Goal: Book appointment/travel/reservation

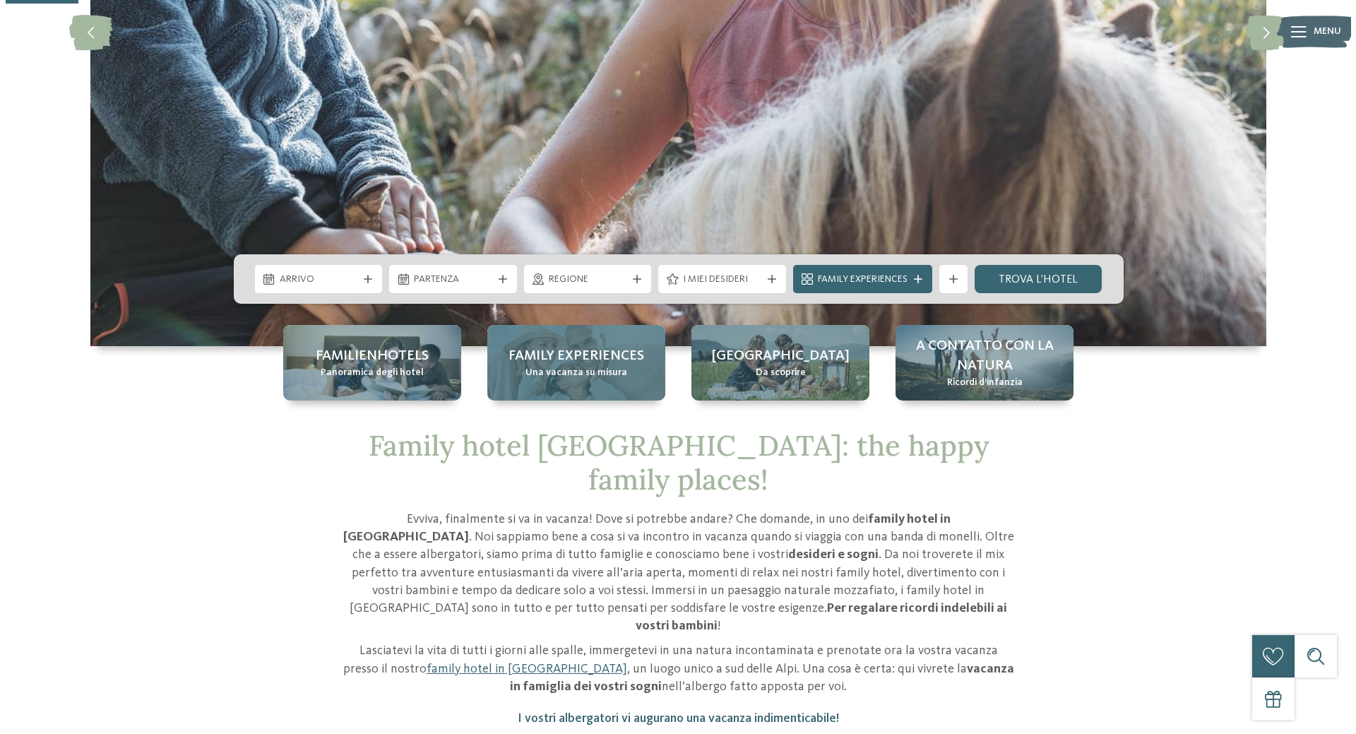
scroll to position [353, 0]
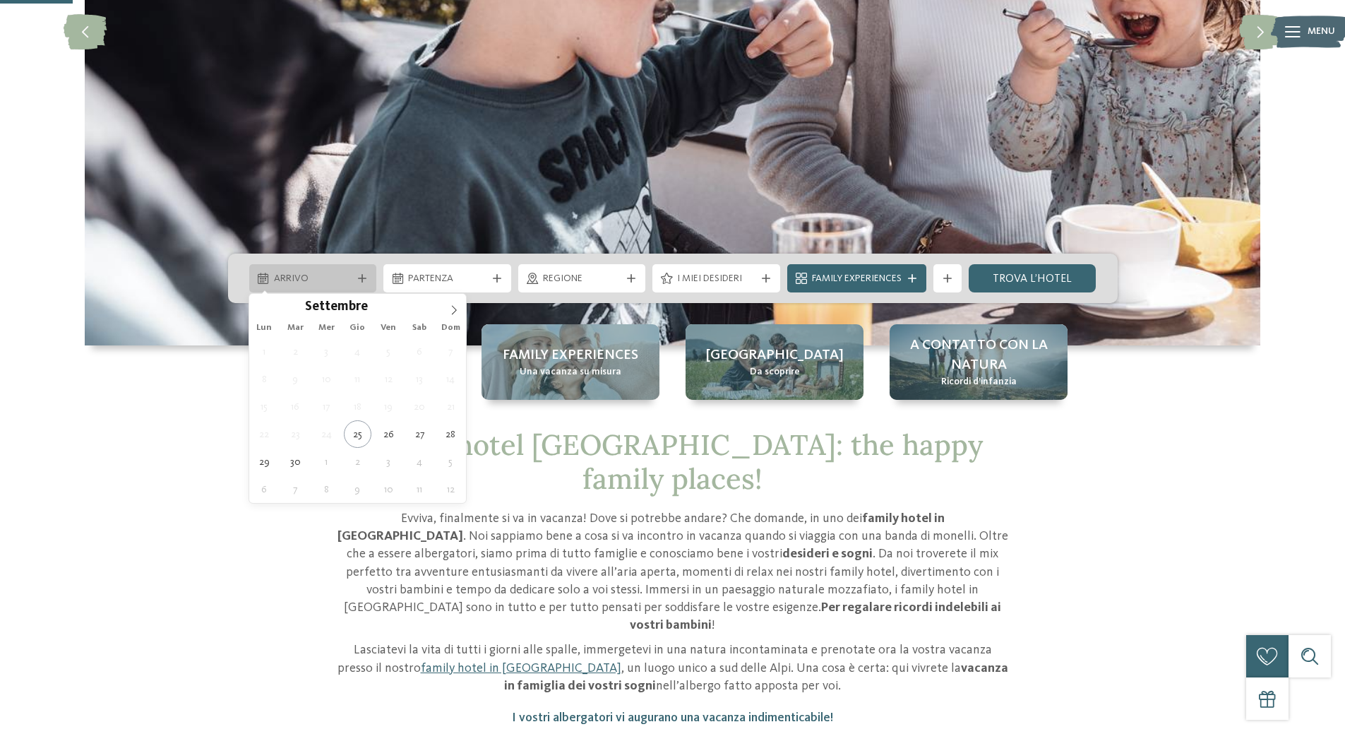
click at [328, 275] on span "Arrivo" at bounding box center [313, 279] width 78 height 14
click at [447, 304] on span at bounding box center [454, 306] width 24 height 24
type input "****"
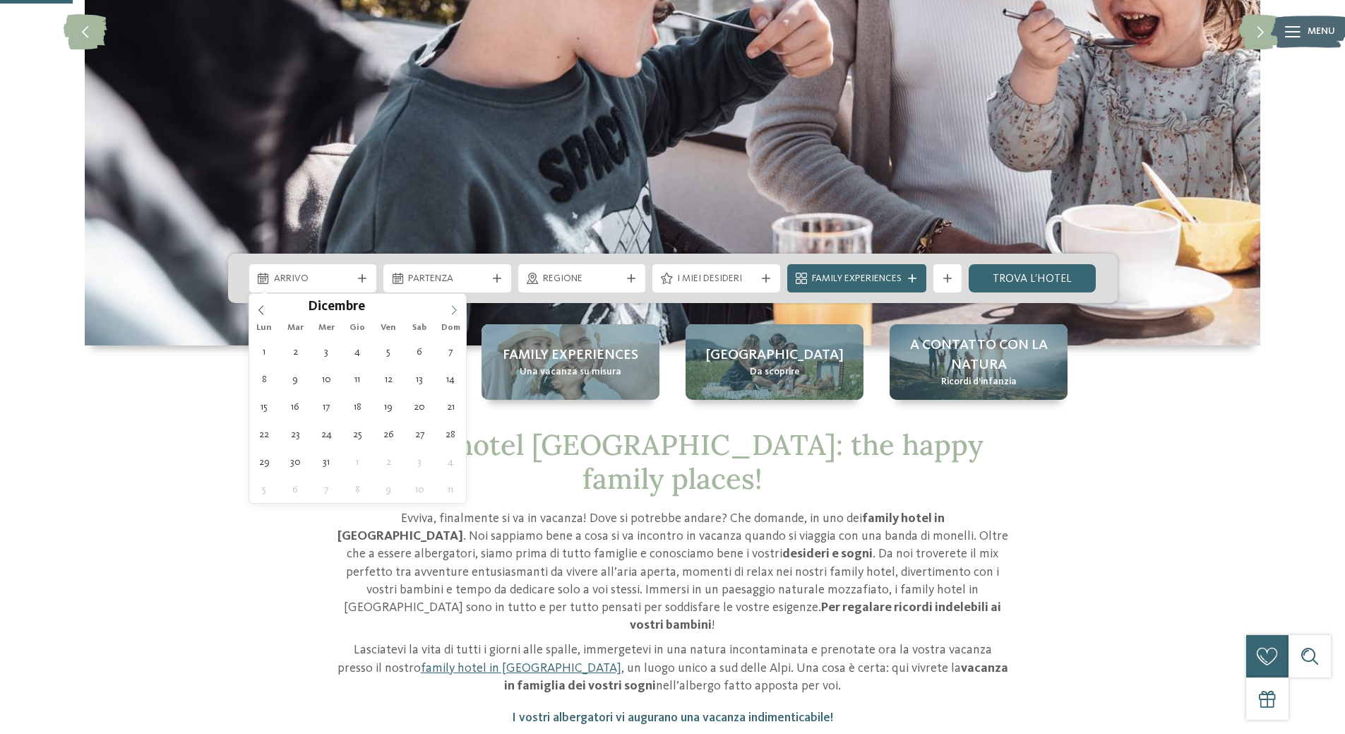
click at [447, 304] on span at bounding box center [454, 306] width 24 height 24
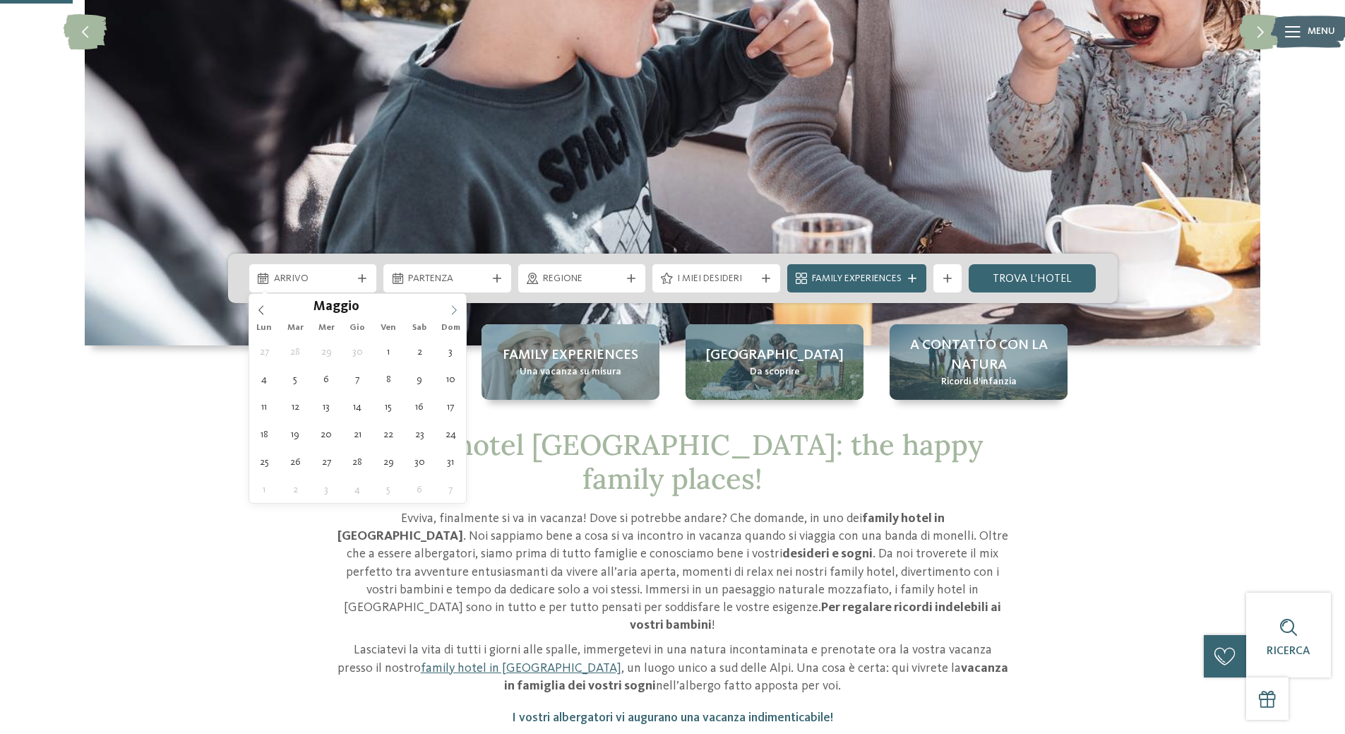
click at [447, 304] on span at bounding box center [454, 306] width 24 height 24
type div "27.06.2026"
type input "****"
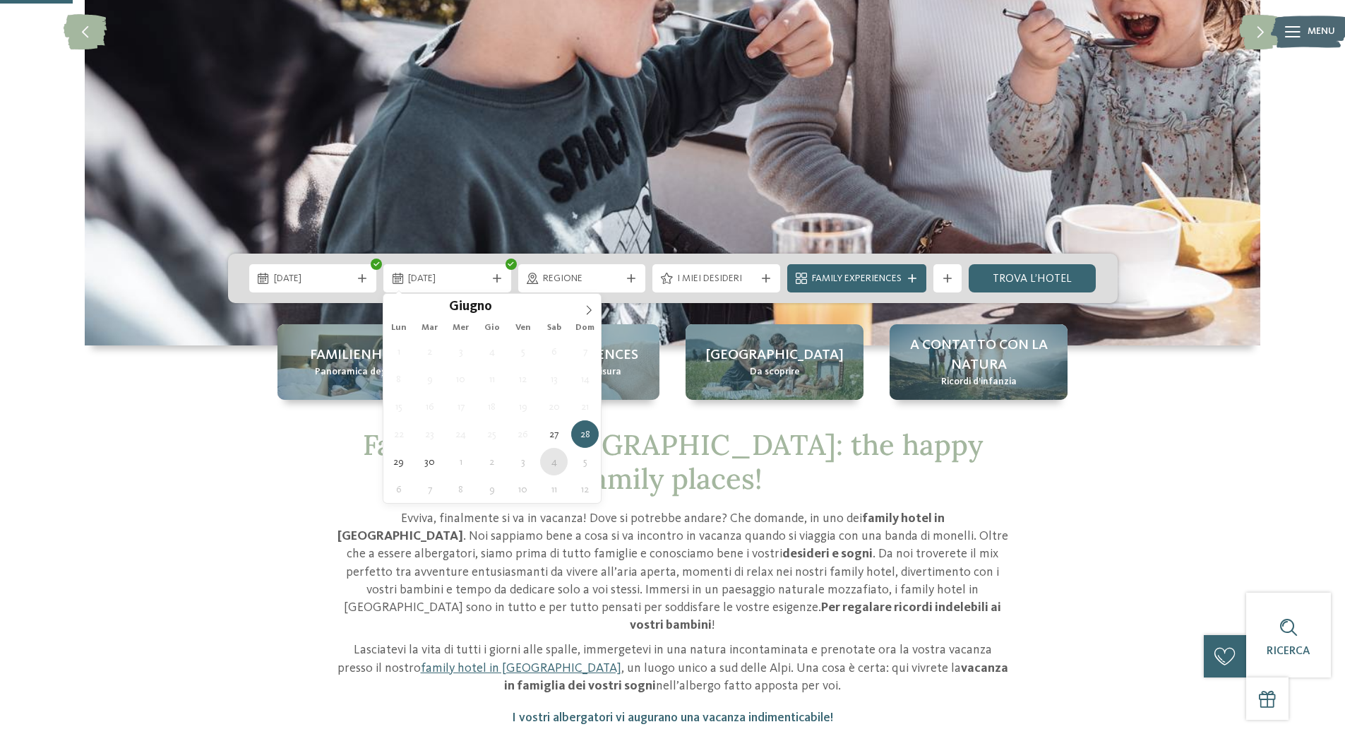
type div "04.07.2026"
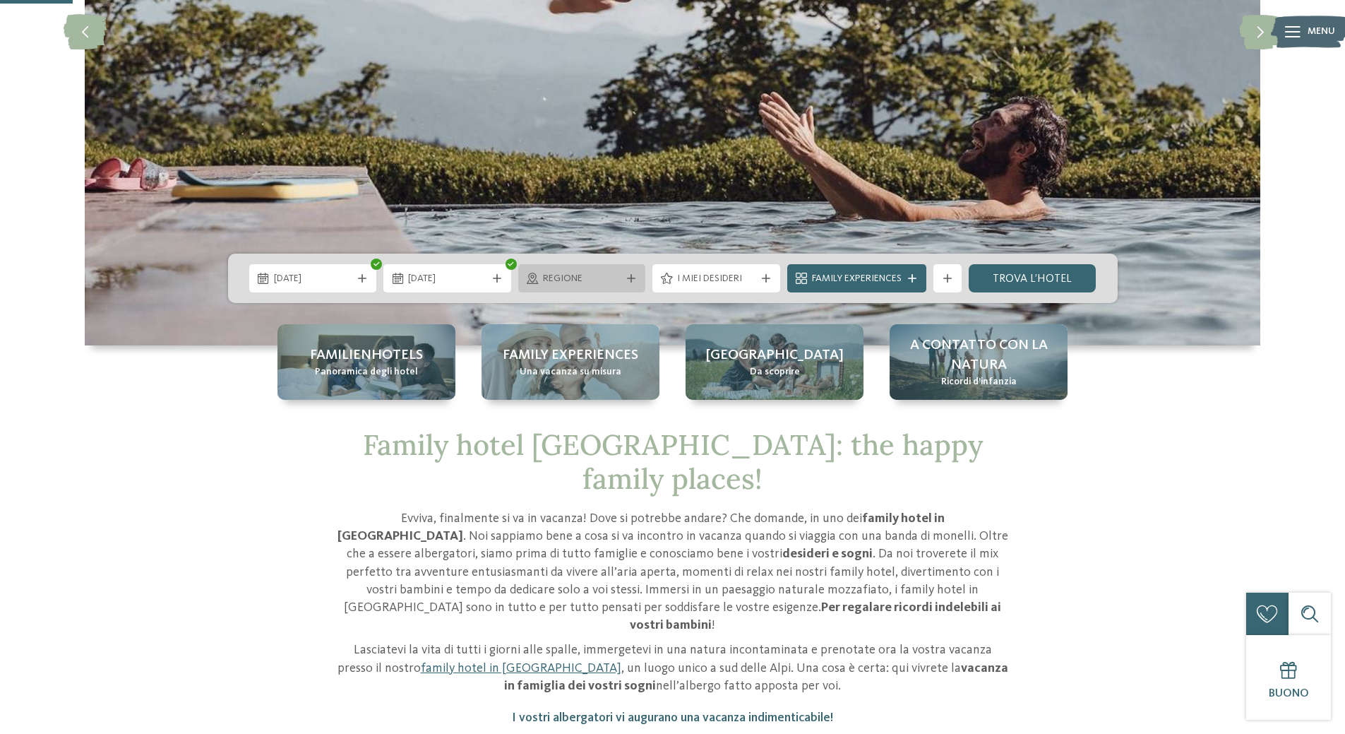
click at [619, 284] on span "Regione" at bounding box center [582, 279] width 78 height 14
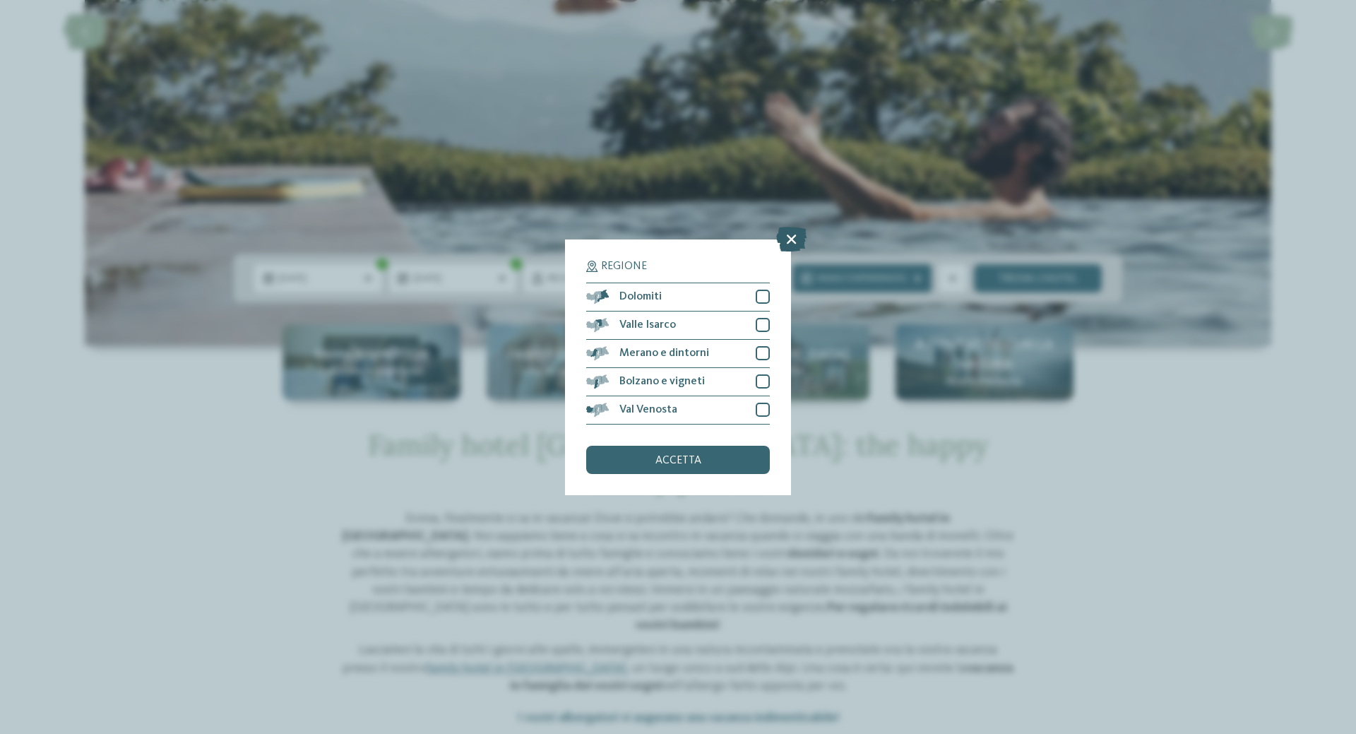
click at [792, 239] on icon at bounding box center [791, 238] width 30 height 25
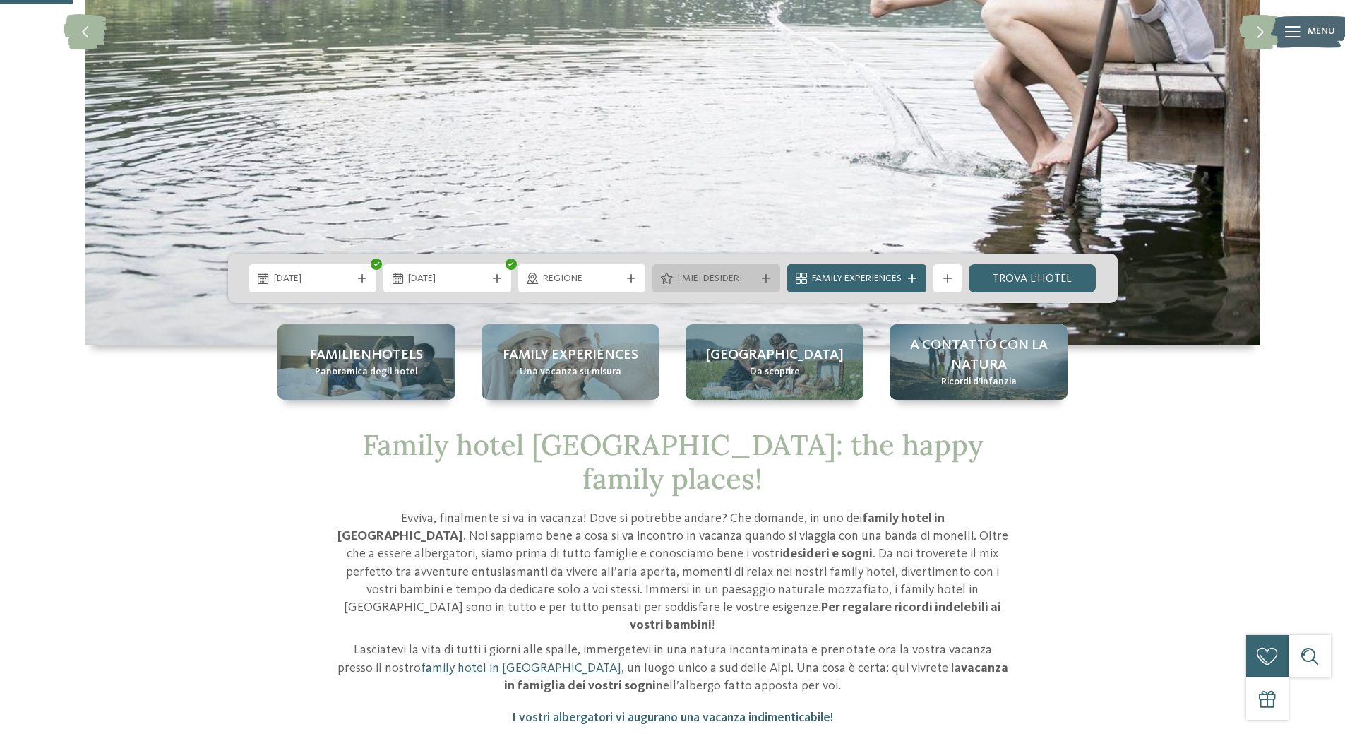
click at [745, 273] on span "I miei desideri" at bounding box center [716, 279] width 78 height 14
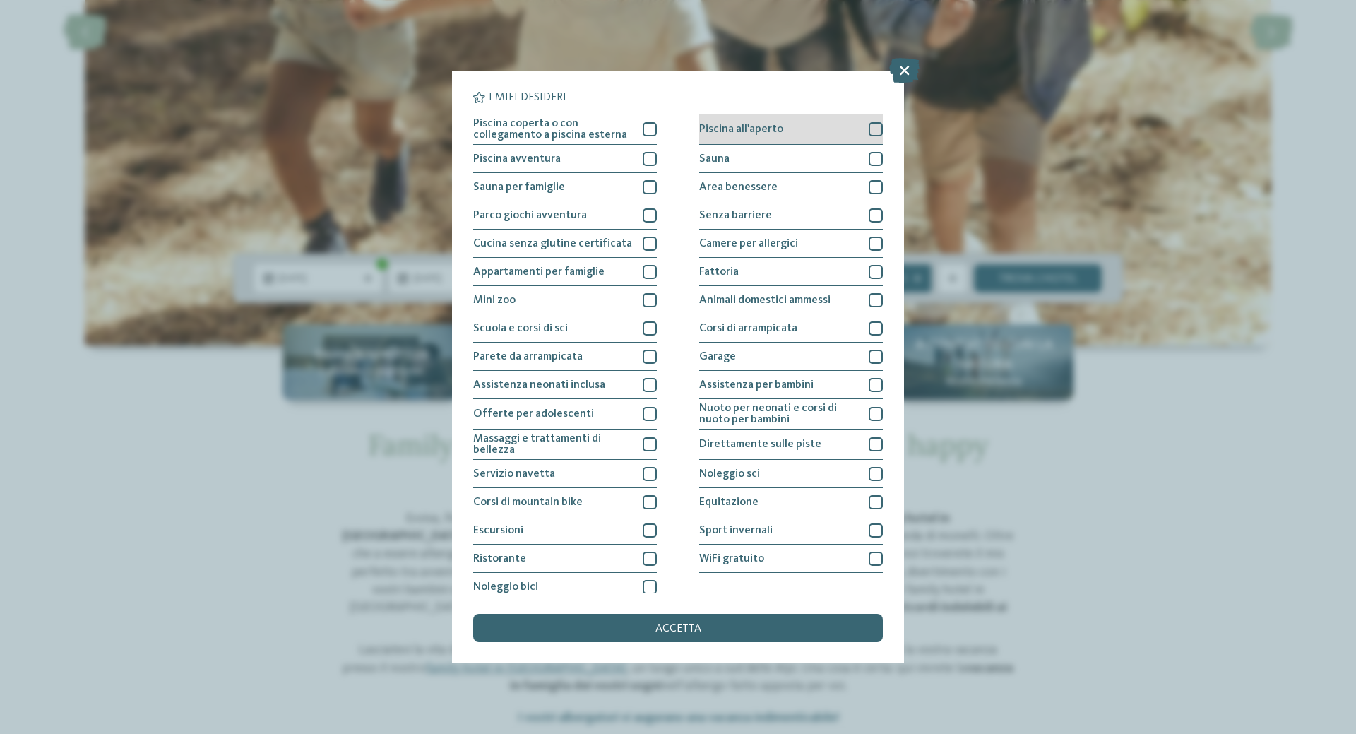
click at [868, 136] on div at bounding box center [875, 129] width 14 height 14
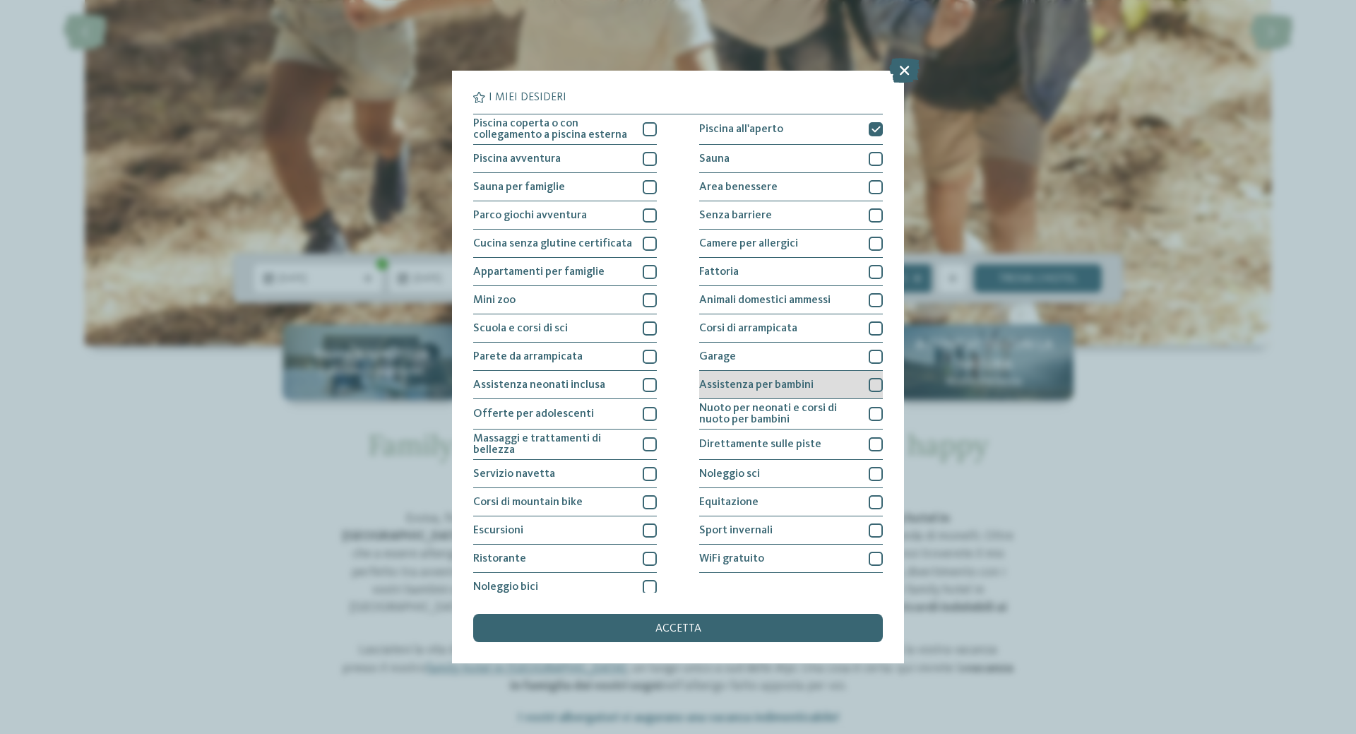
click at [868, 378] on div at bounding box center [875, 385] width 14 height 14
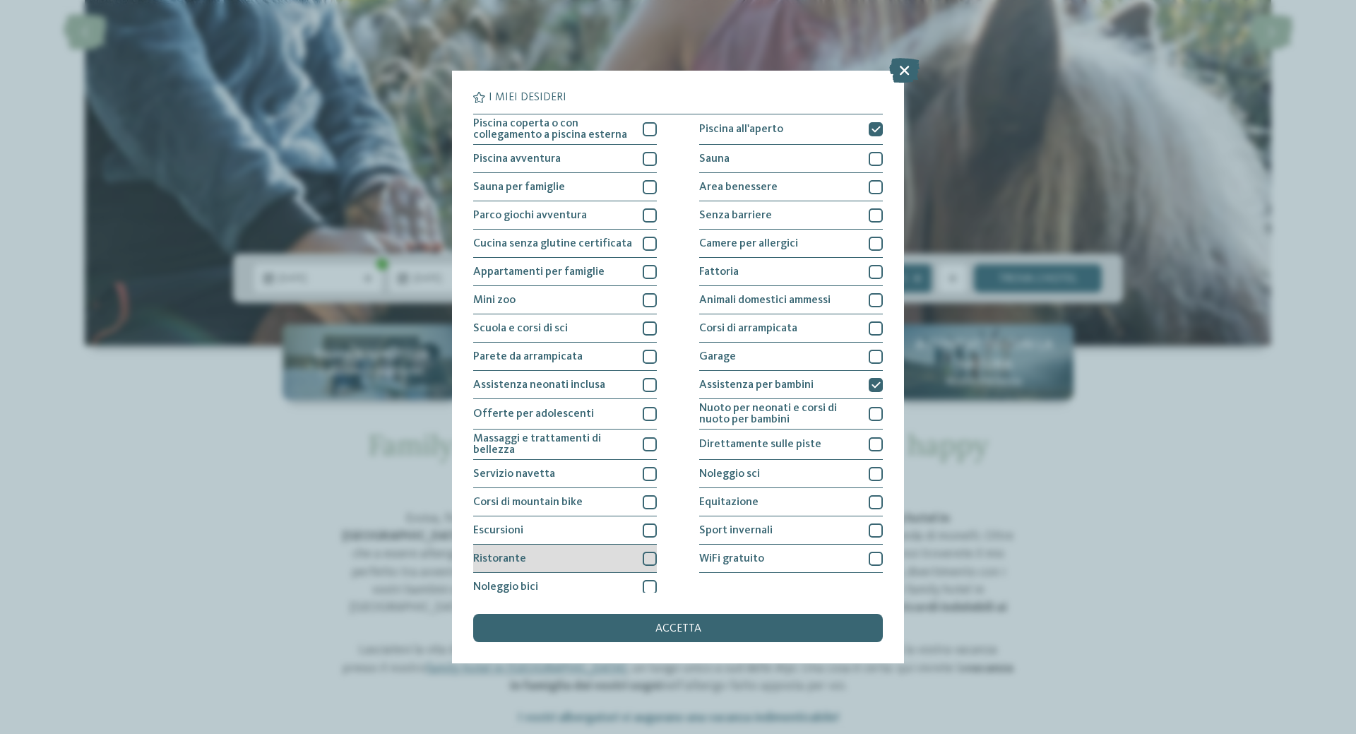
click at [647, 559] on div at bounding box center [650, 558] width 14 height 14
click at [643, 533] on div at bounding box center [650, 530] width 14 height 14
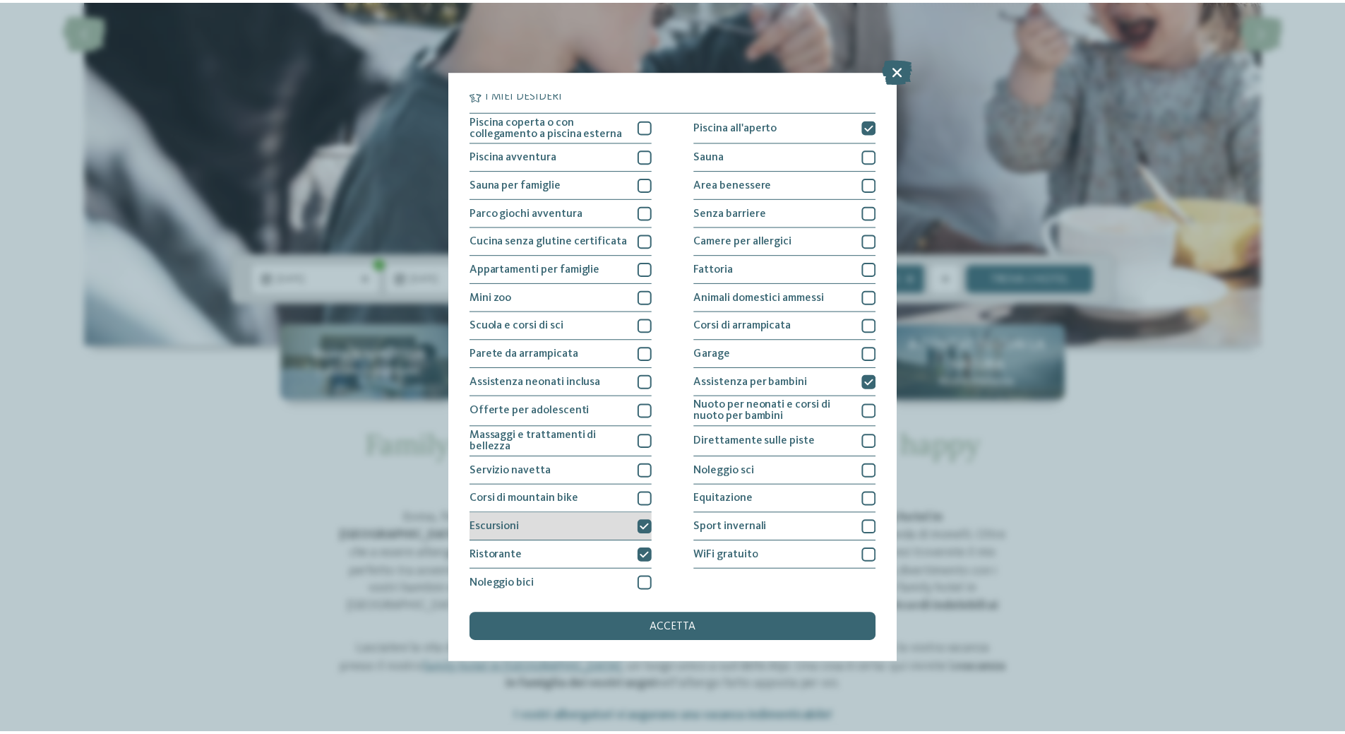
scroll to position [0, 0]
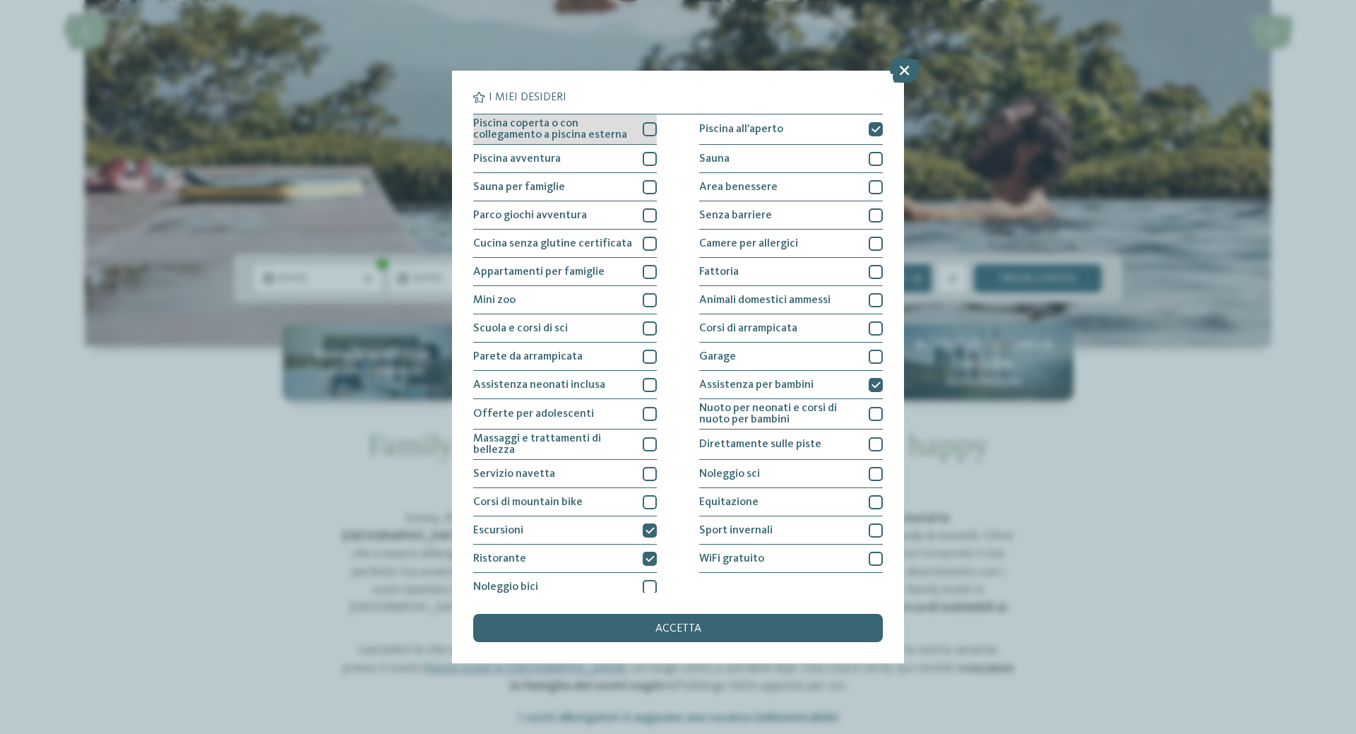
click at [644, 129] on div at bounding box center [650, 129] width 14 height 14
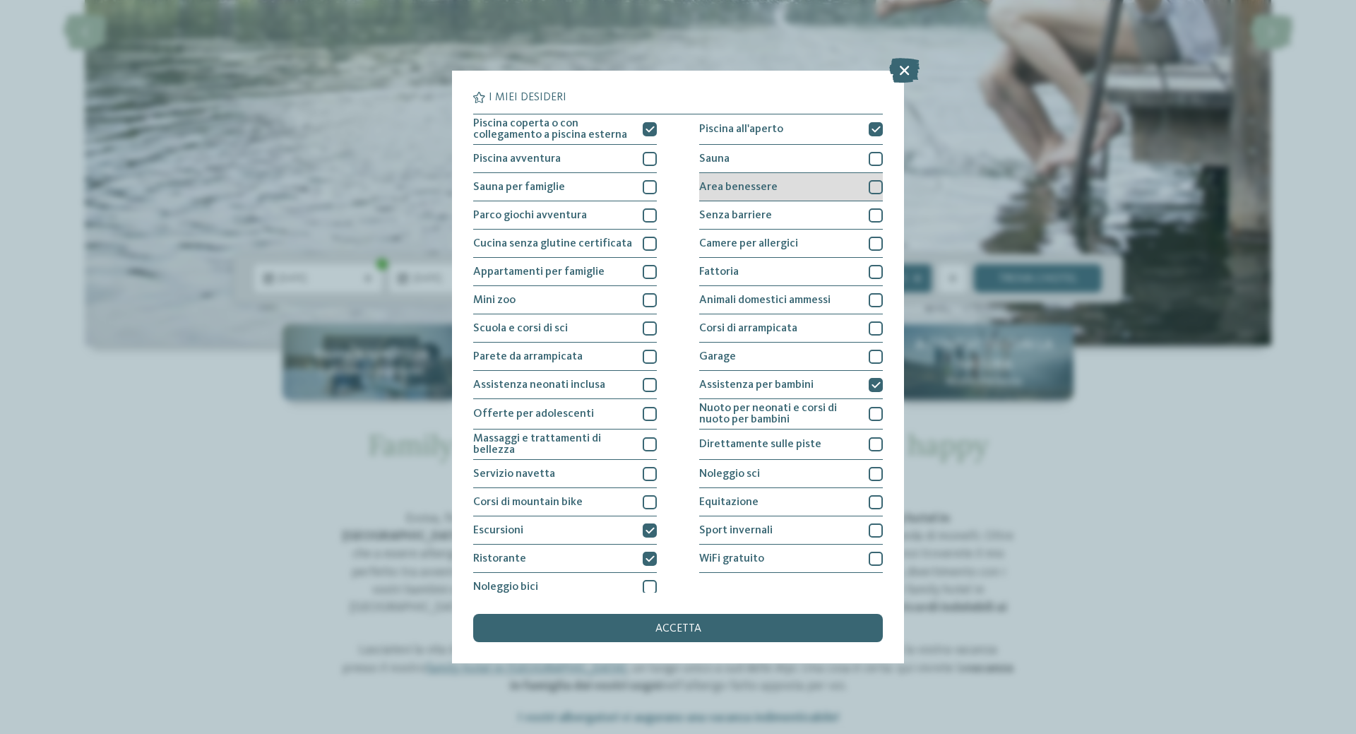
click at [871, 184] on div at bounding box center [875, 187] width 14 height 14
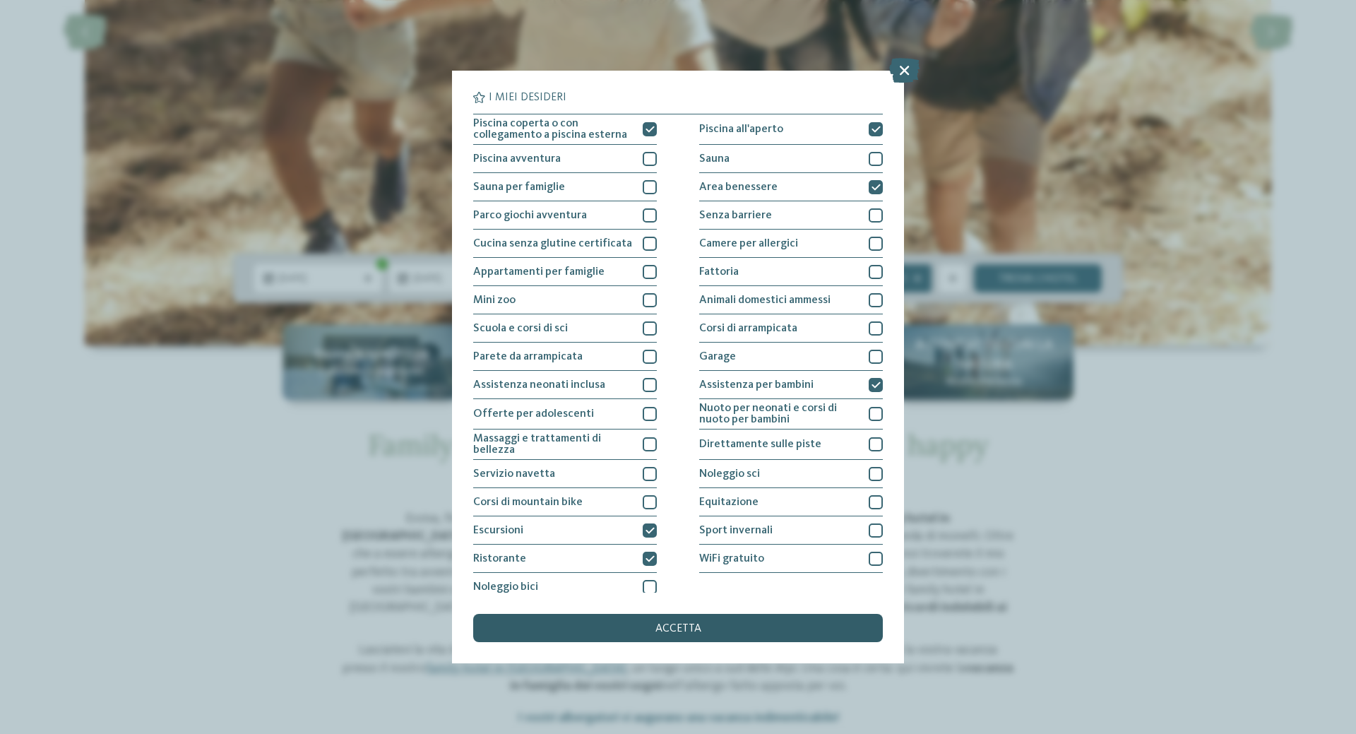
click at [731, 623] on div "accetta" at bounding box center [678, 628] width 410 height 28
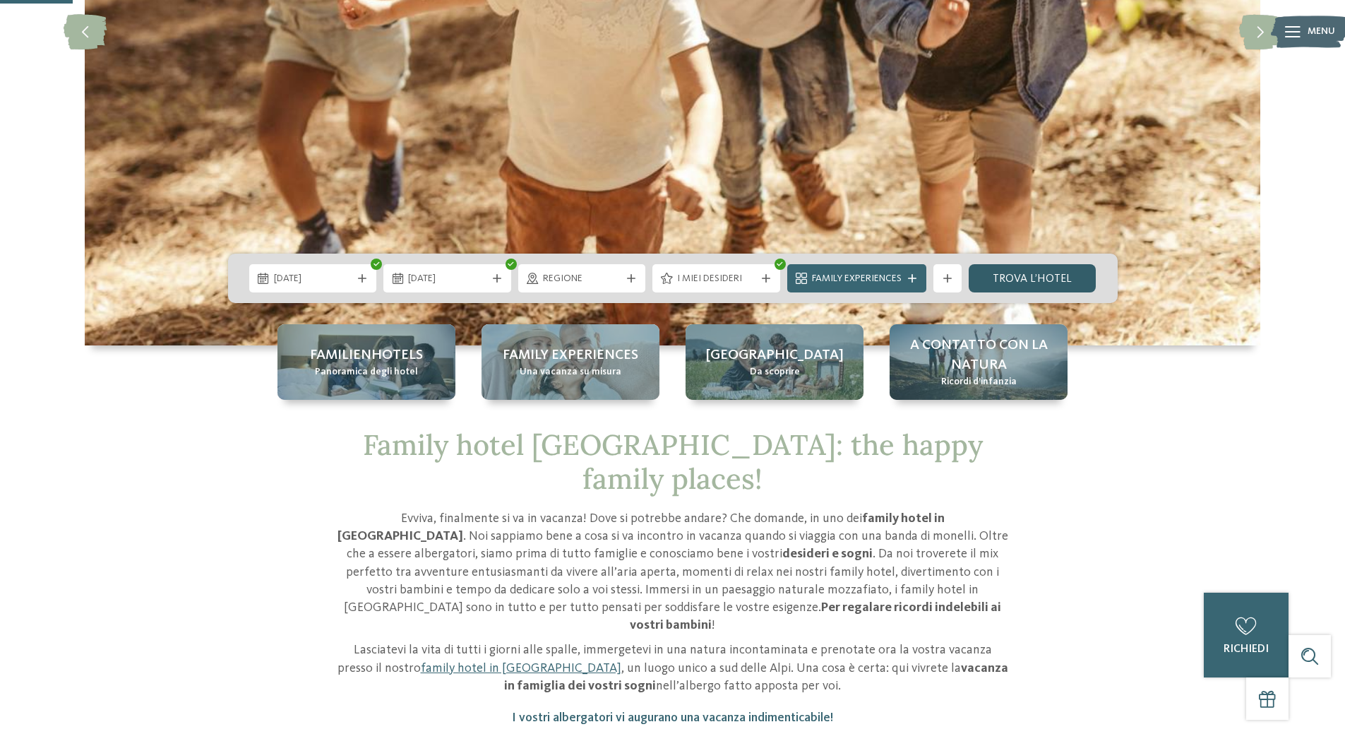
click at [1041, 276] on link "trova l’hotel" at bounding box center [1033, 278] width 128 height 28
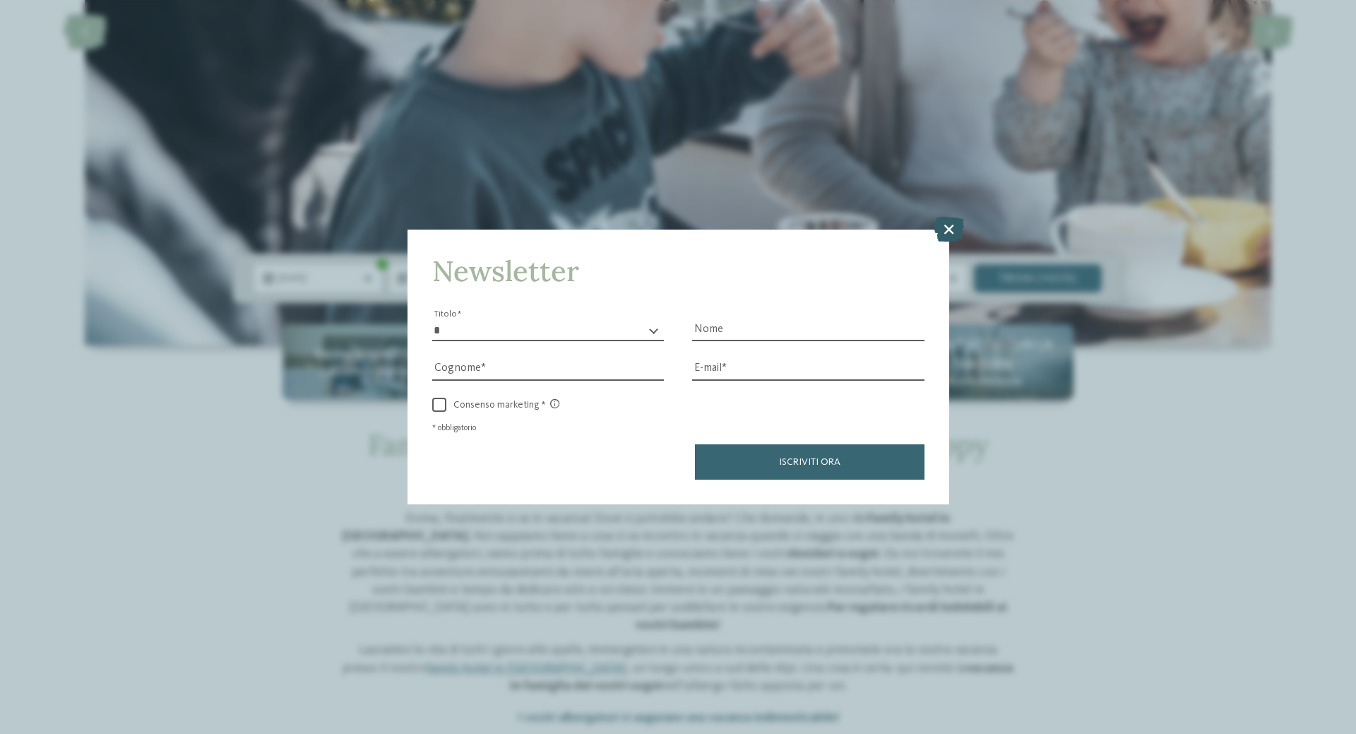
click at [952, 239] on icon at bounding box center [948, 229] width 30 height 25
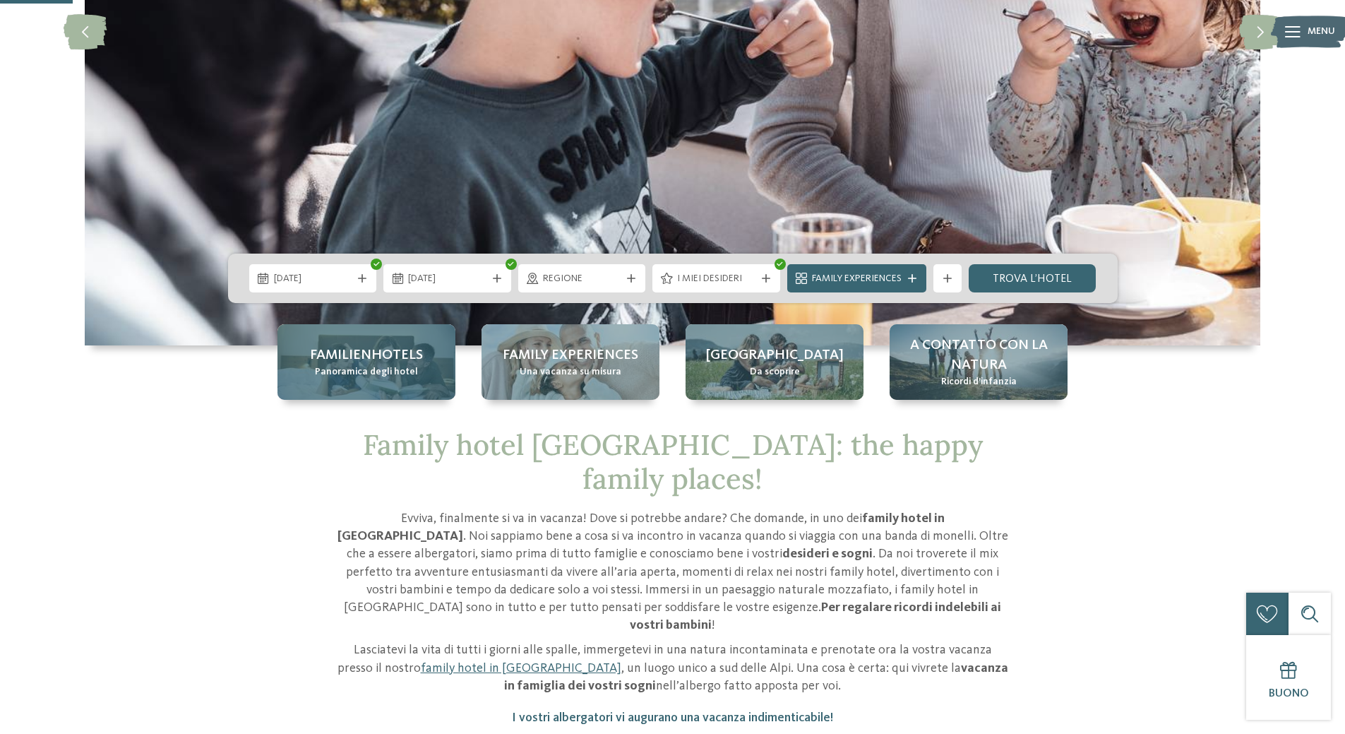
click at [344, 365] on span "Panoramica degli hotel" at bounding box center [366, 372] width 103 height 14
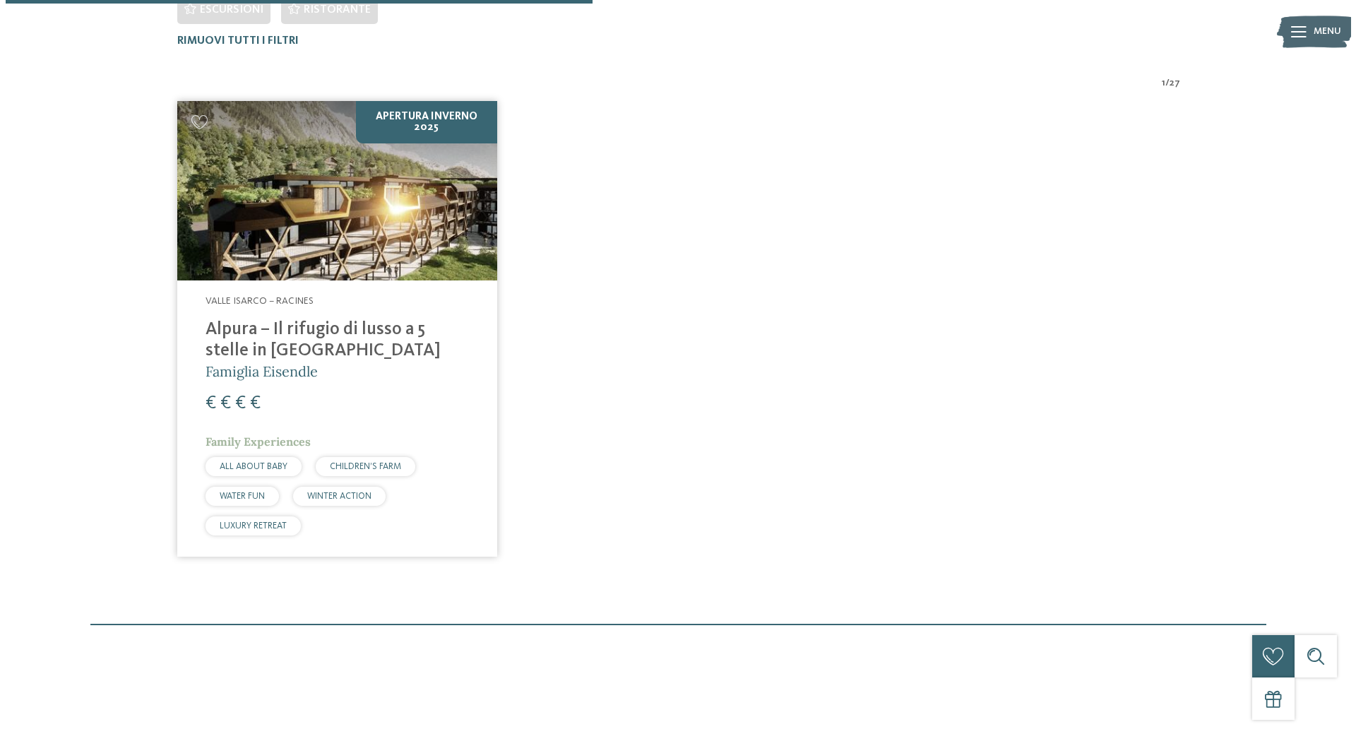
scroll to position [498, 0]
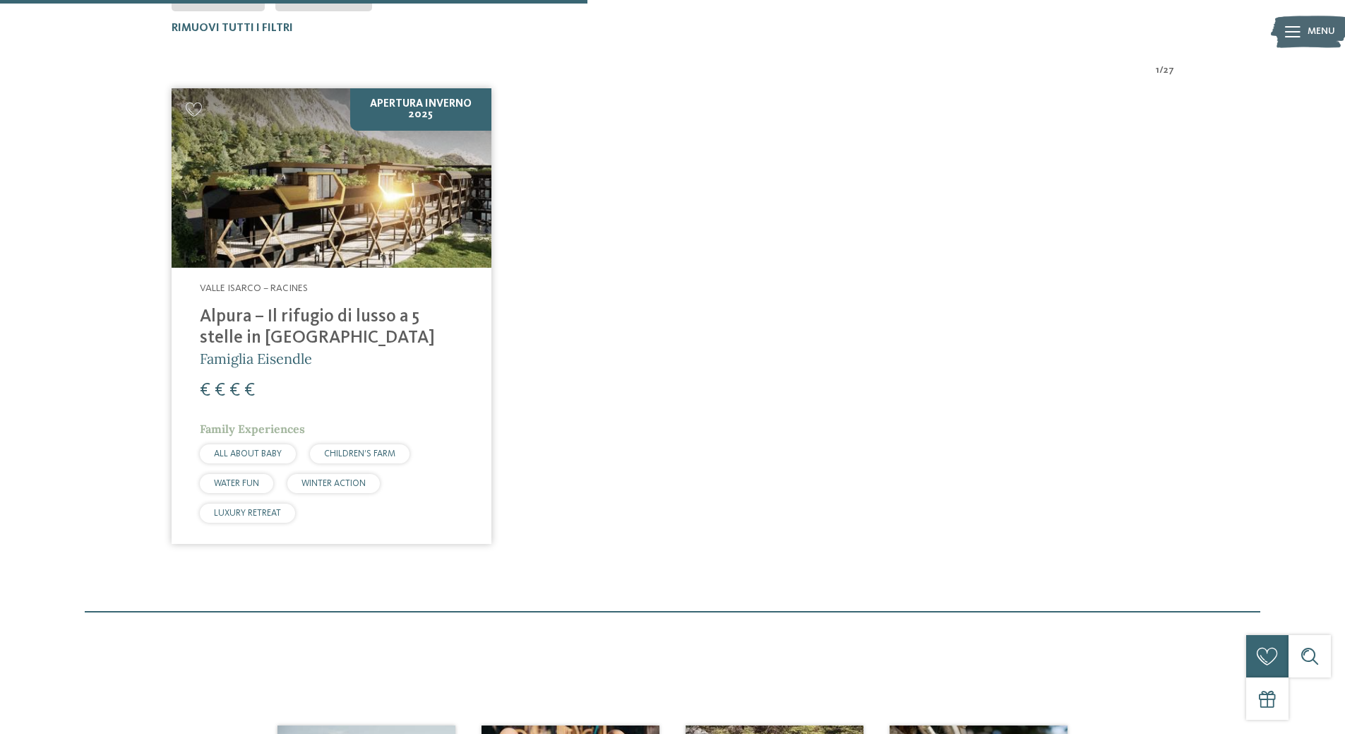
click at [345, 220] on img at bounding box center [332, 178] width 320 height 180
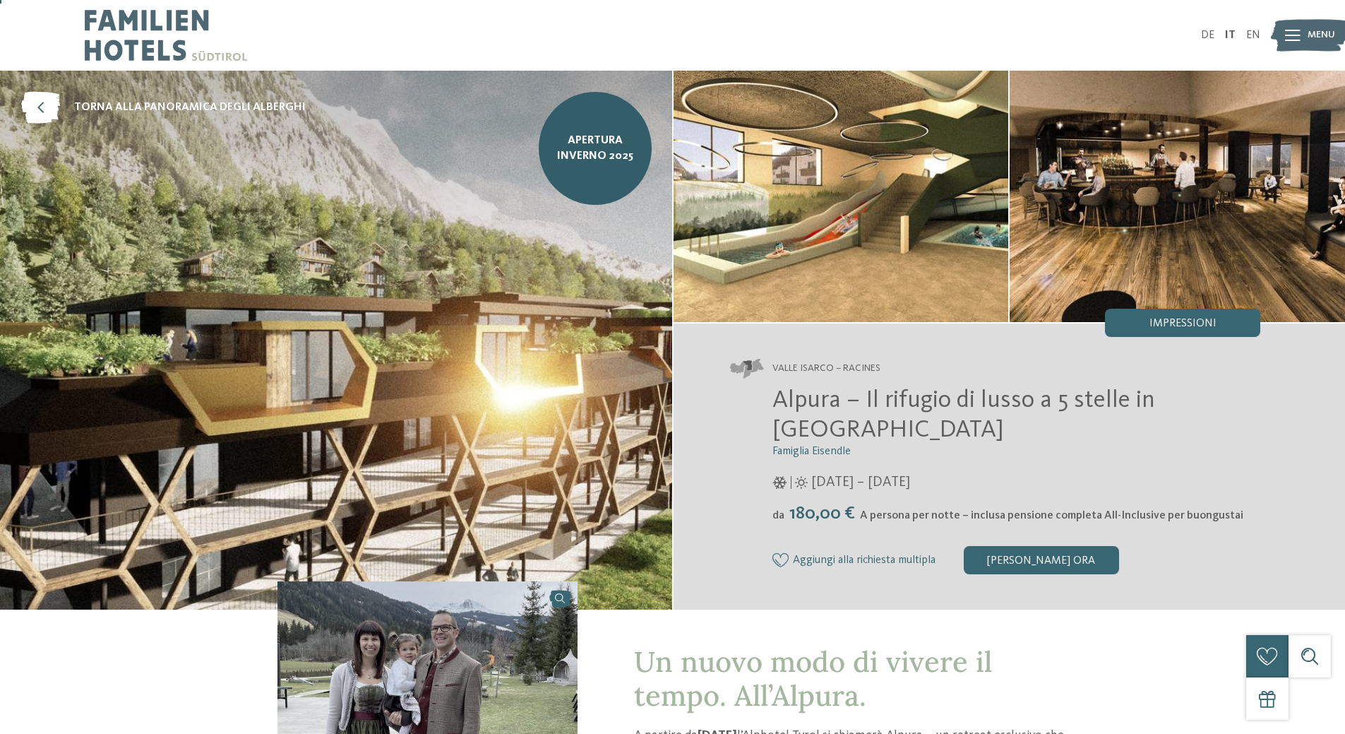
scroll to position [141, 0]
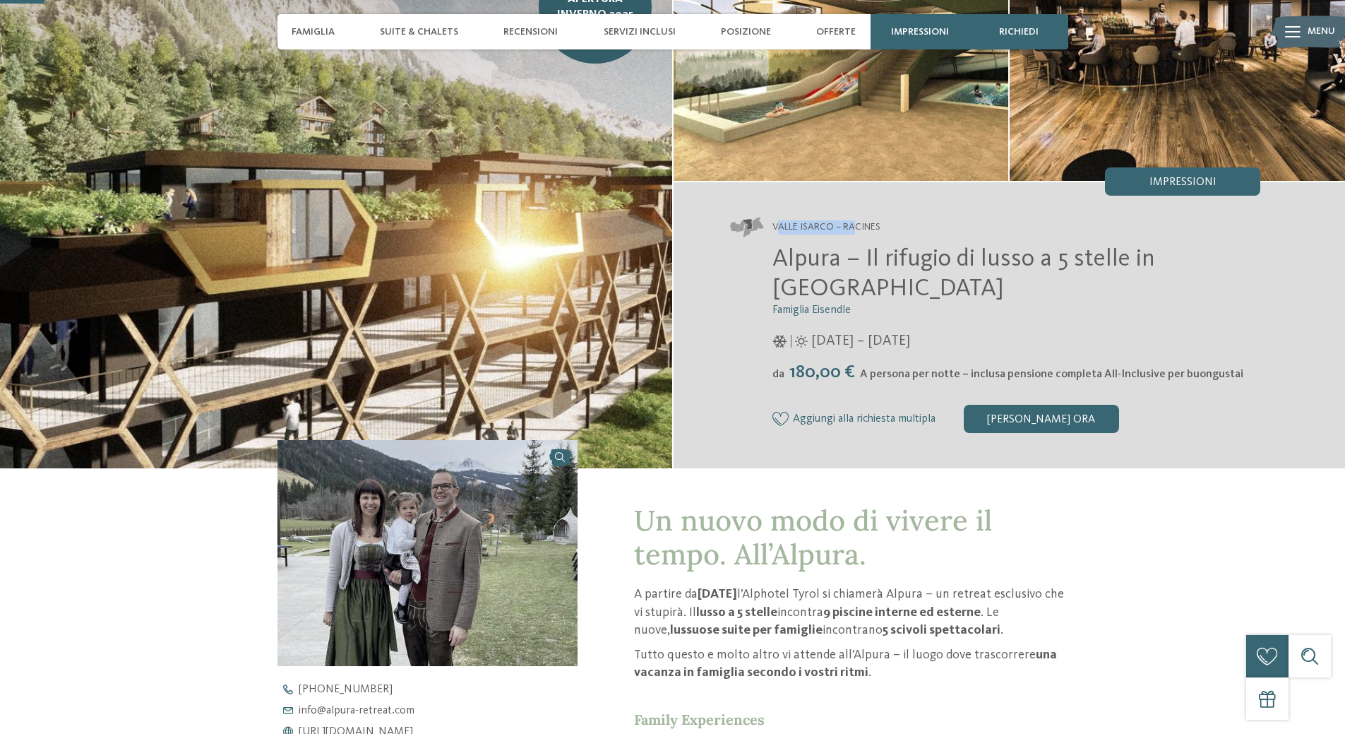
drag, startPoint x: 775, startPoint y: 227, endPoint x: 853, endPoint y: 230, distance: 77.7
click at [853, 230] on span "Valle Isarco – Racines" at bounding box center [826, 227] width 108 height 14
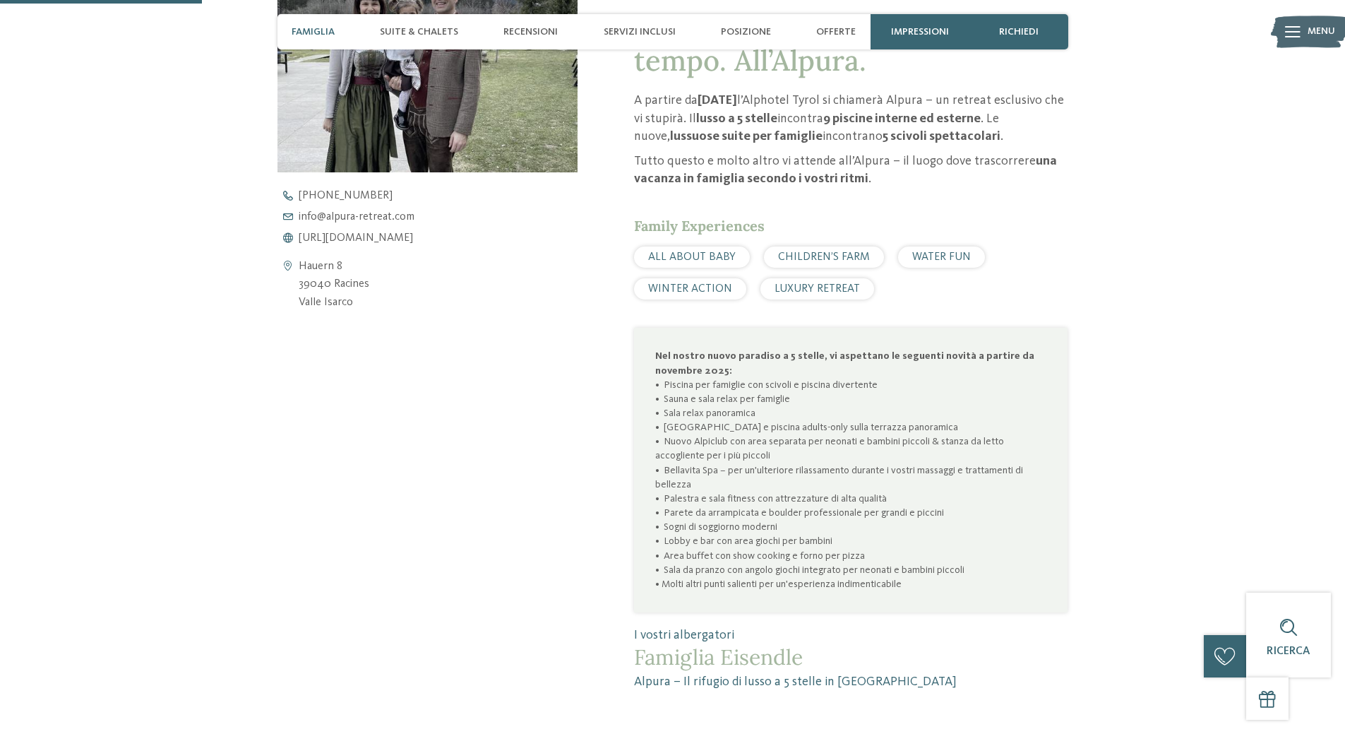
scroll to position [635, 0]
click at [1296, 39] on div at bounding box center [1293, 31] width 16 height 35
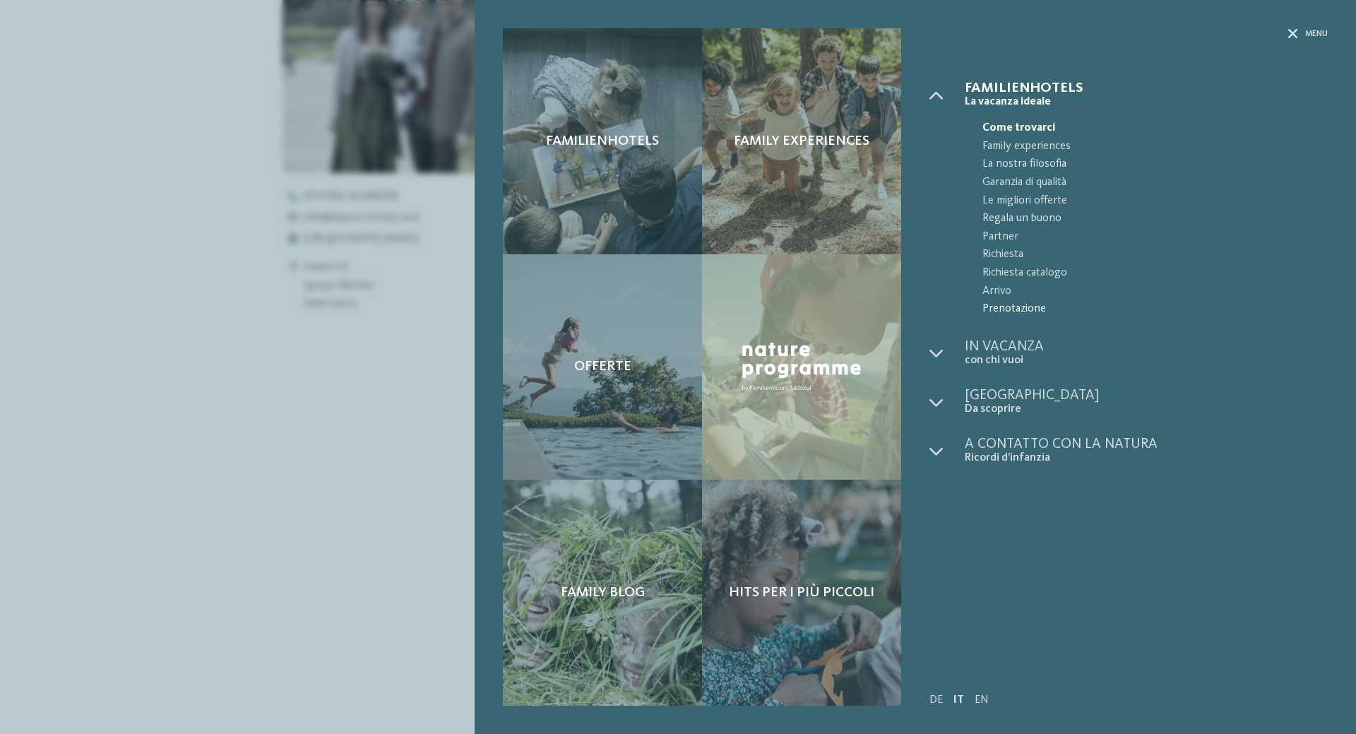
click at [1024, 311] on span "Prenotazione" at bounding box center [1154, 309] width 345 height 18
click at [1296, 30] on icon at bounding box center [1293, 34] width 10 height 10
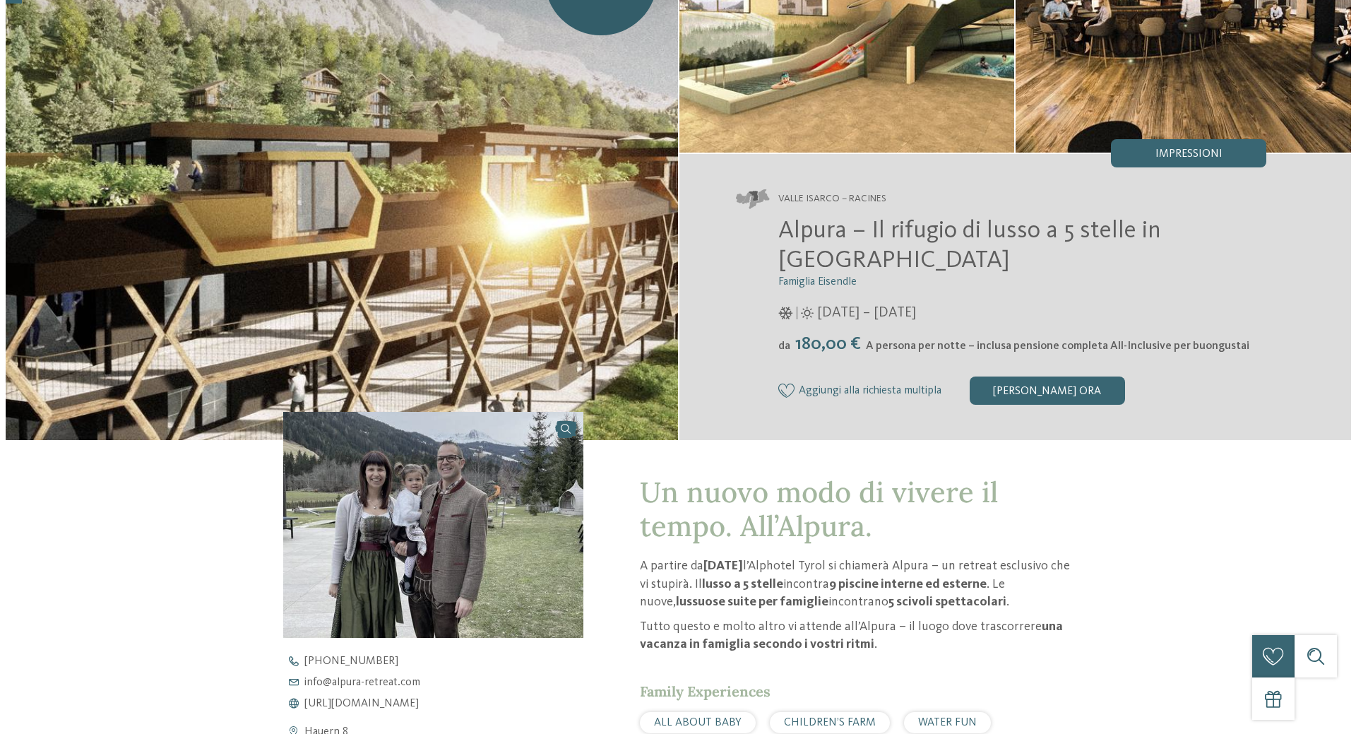
scroll to position [0, 0]
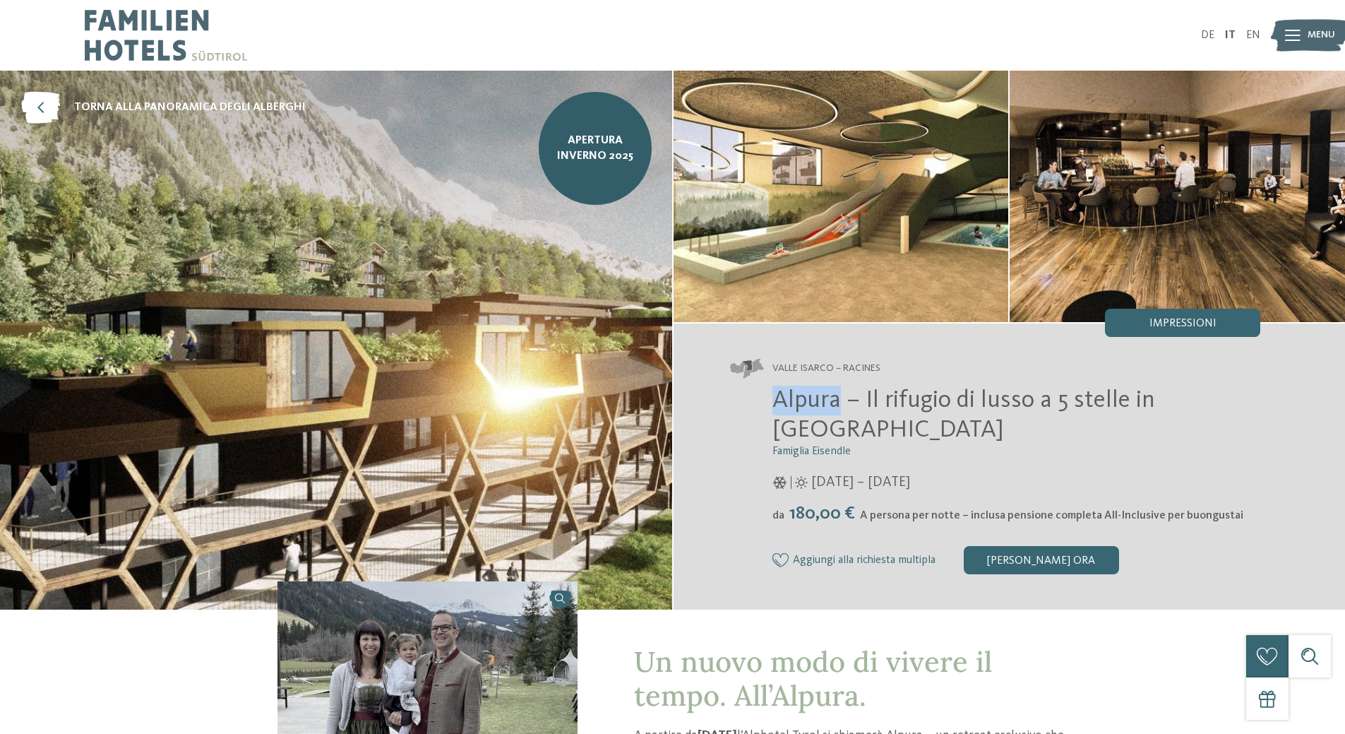
drag, startPoint x: 773, startPoint y: 404, endPoint x: 840, endPoint y: 405, distance: 67.1
click at [840, 405] on span "Alpura – Il rifugio di lusso a 5 stelle in Alto Adige" at bounding box center [963, 415] width 383 height 54
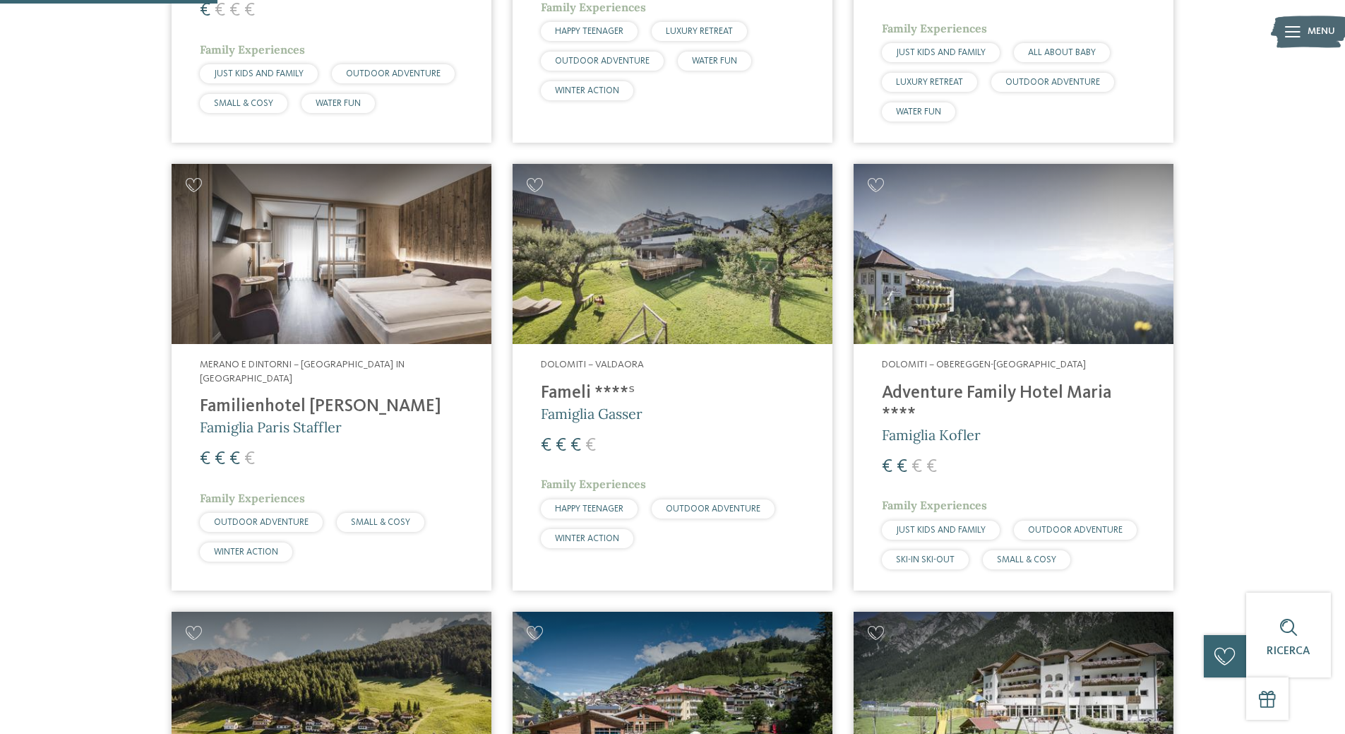
scroll to position [847, 0]
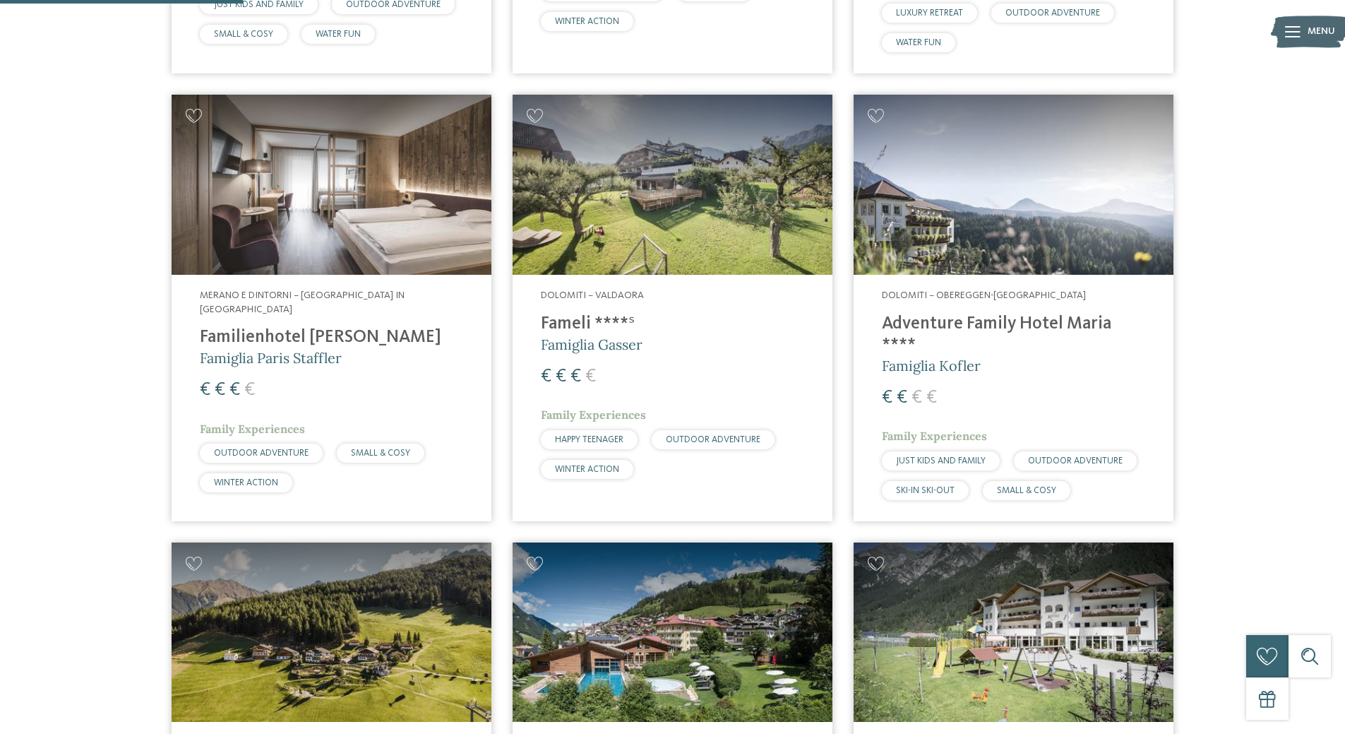
click at [563, 319] on h4 "Fameli ****ˢ" at bounding box center [672, 323] width 263 height 21
click at [928, 321] on h4 "Adventure Family Hotel Maria ****" at bounding box center [1013, 334] width 263 height 42
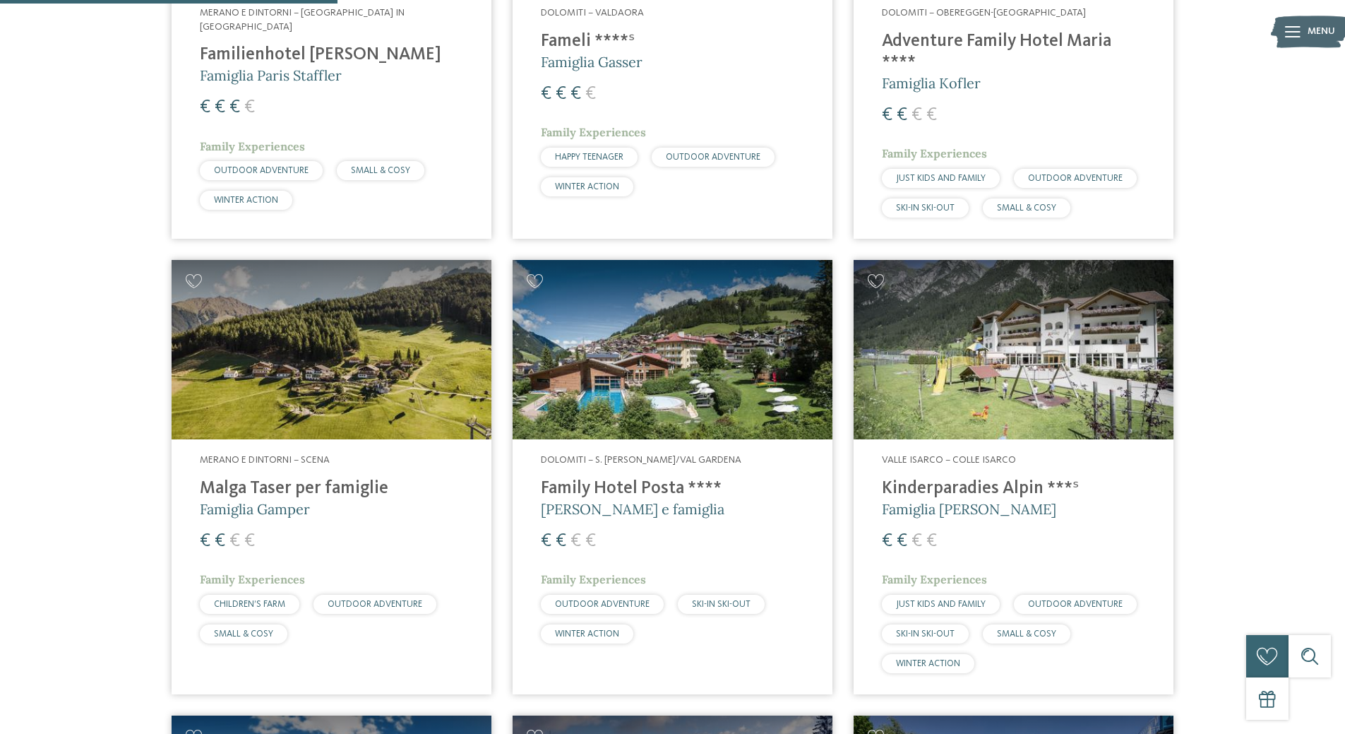
scroll to position [1200, 0]
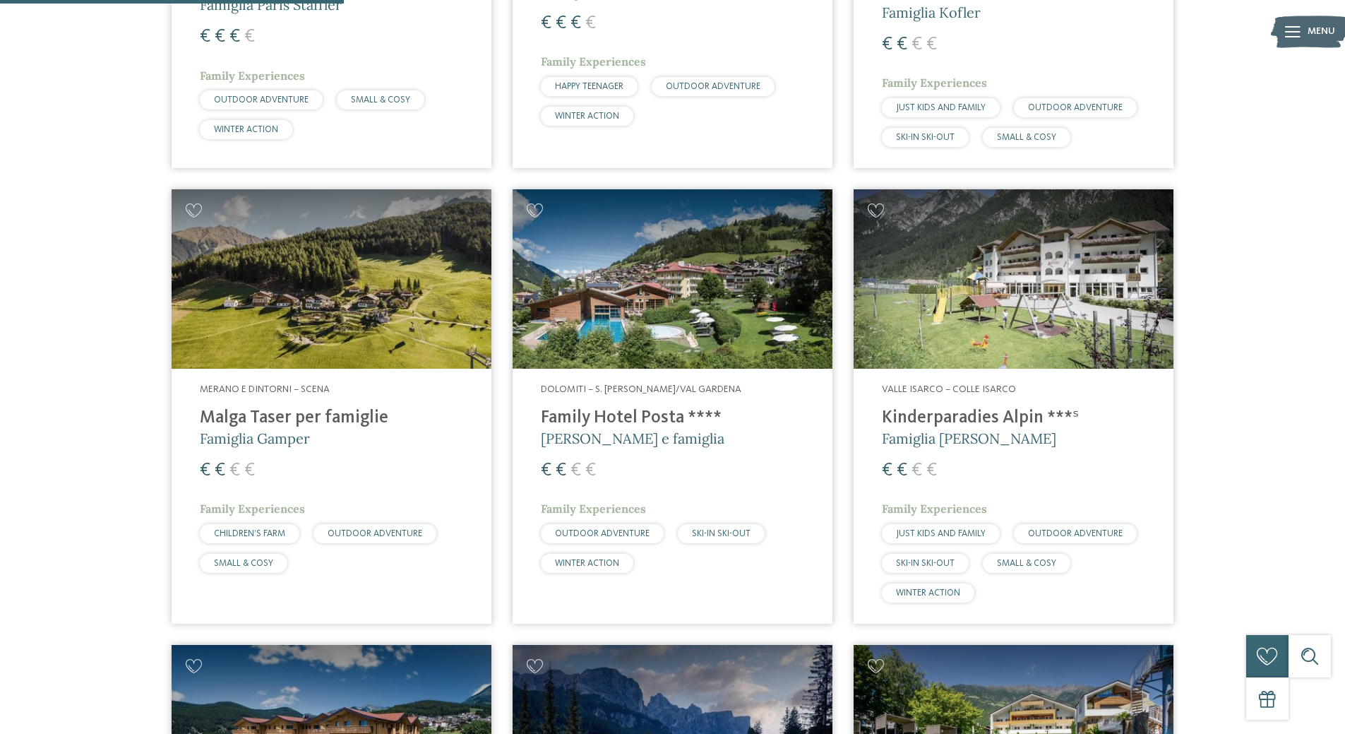
click at [590, 407] on h4 "Family Hotel Posta ****" at bounding box center [672, 417] width 263 height 21
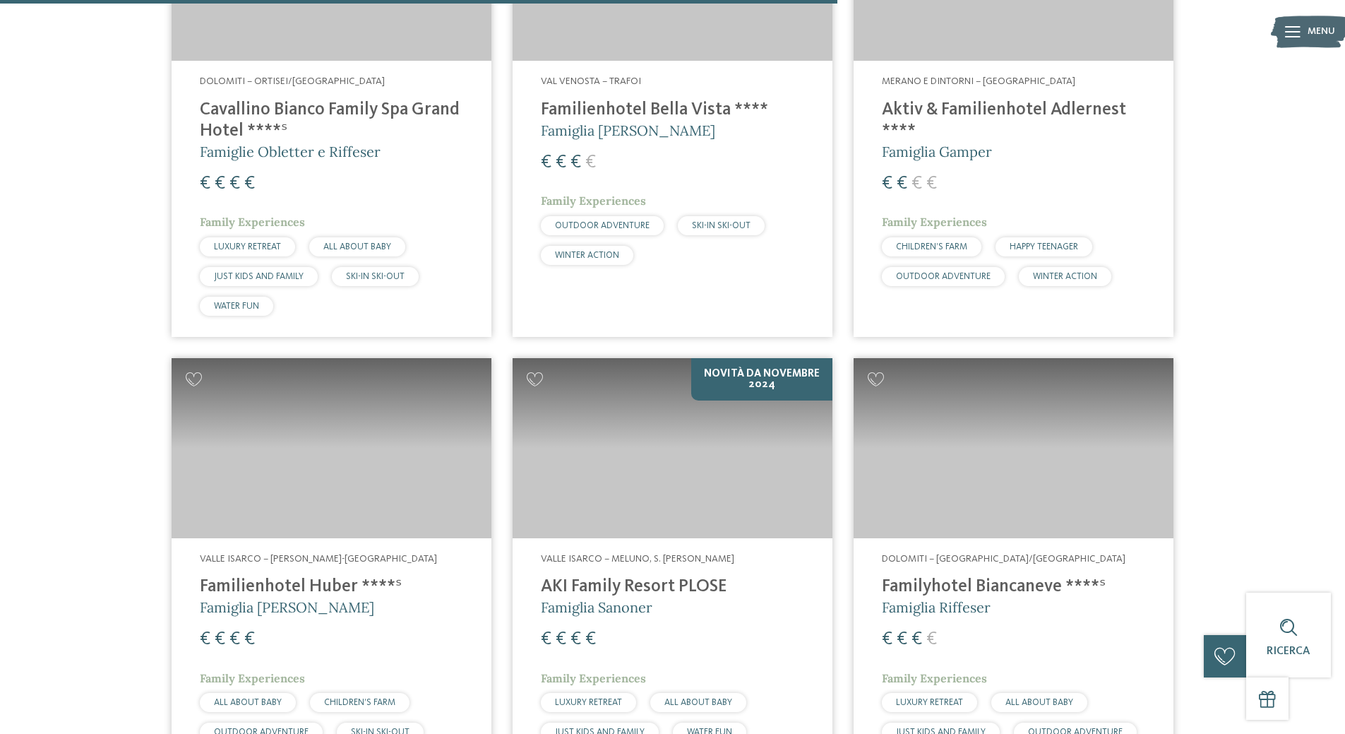
scroll to position [3008, 0]
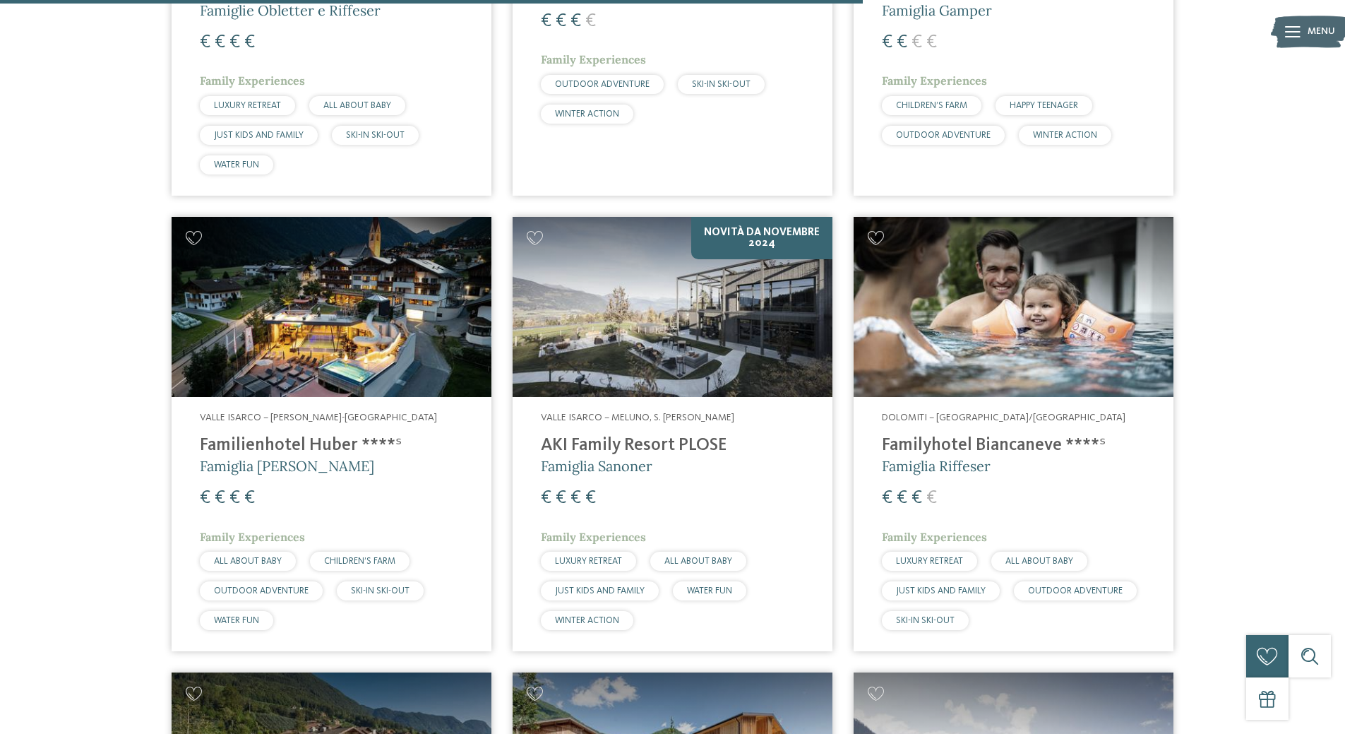
click at [654, 435] on h4 "AKI Family Resort PLOSE" at bounding box center [672, 445] width 263 height 21
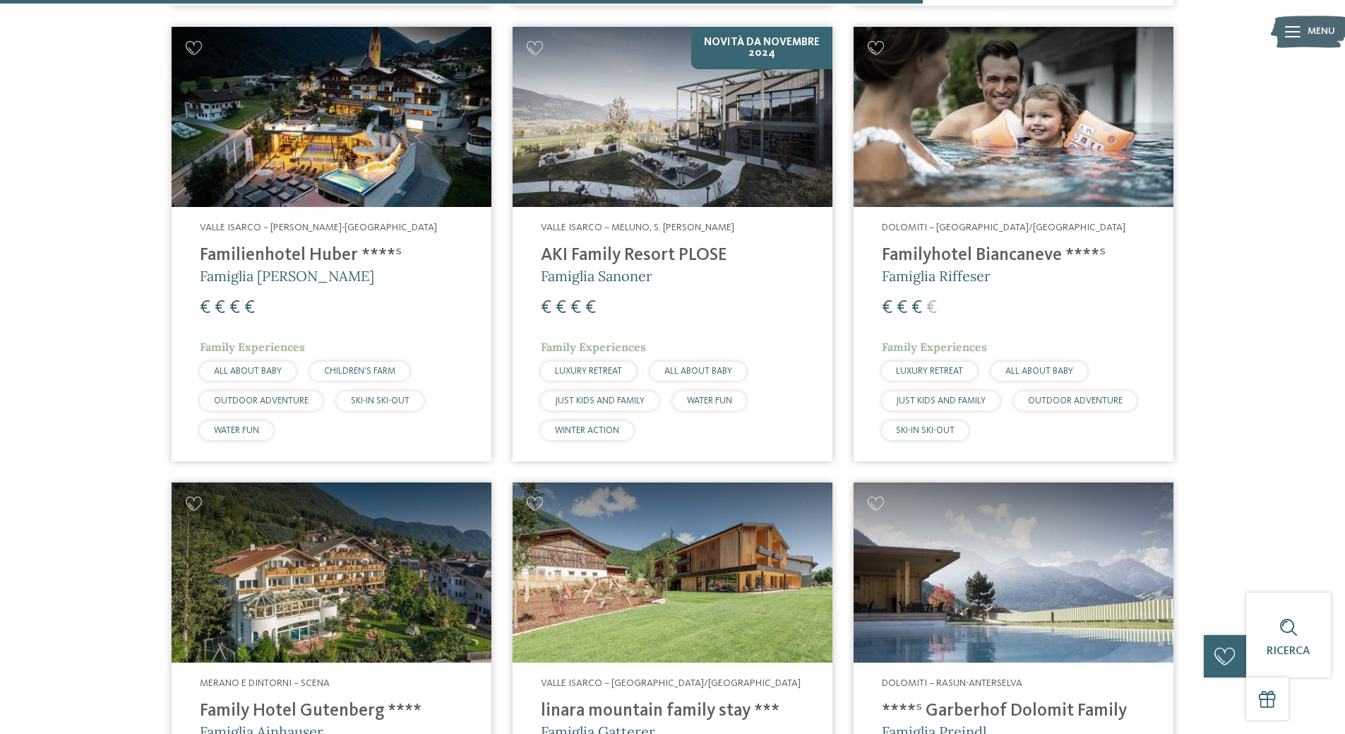
scroll to position [3220, 0]
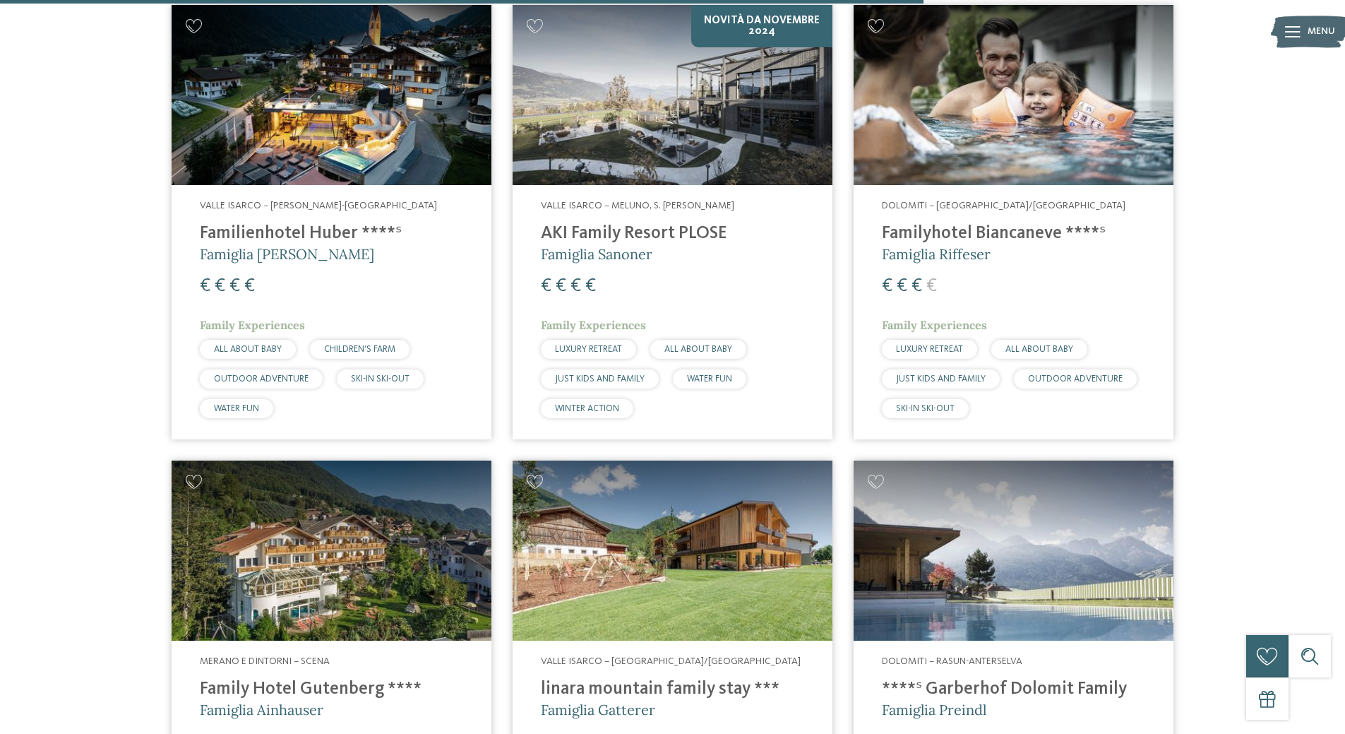
click at [946, 223] on h4 "Familyhotel Biancaneve ****ˢ" at bounding box center [1013, 233] width 263 height 21
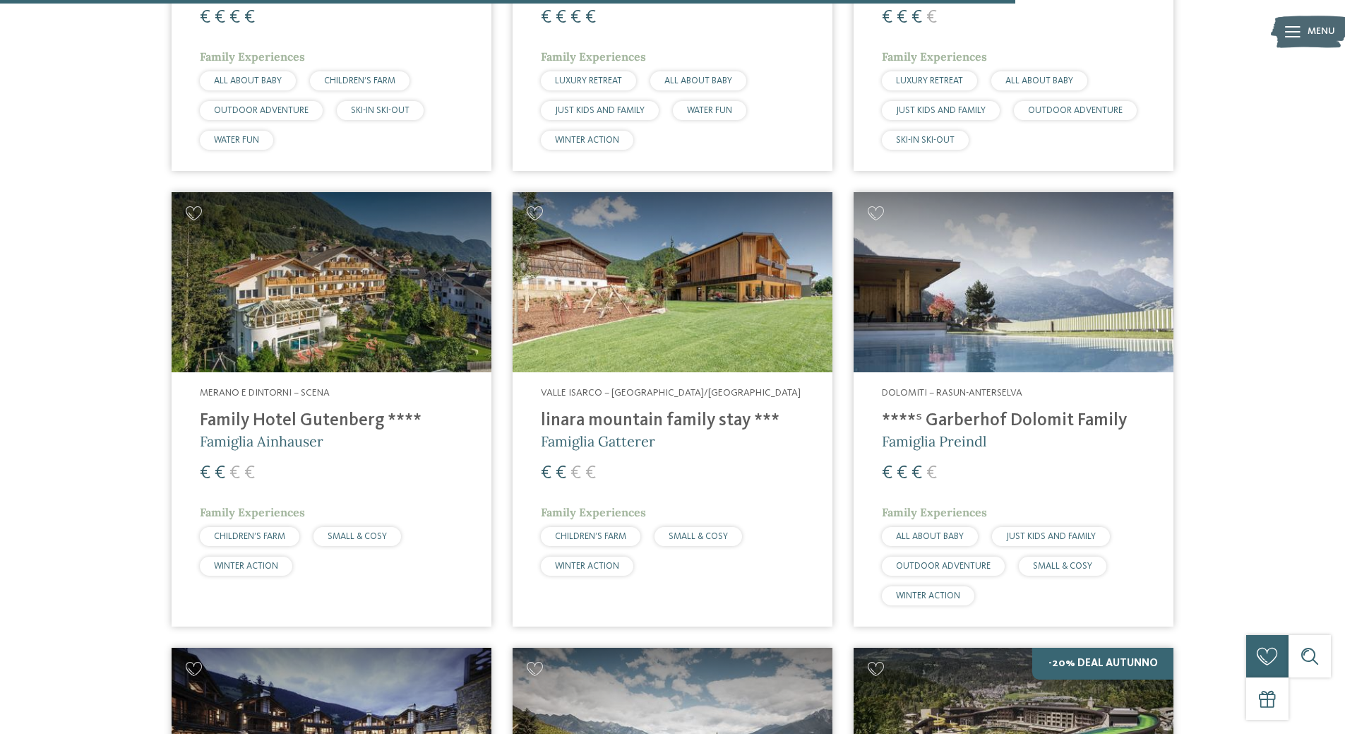
scroll to position [3573, 0]
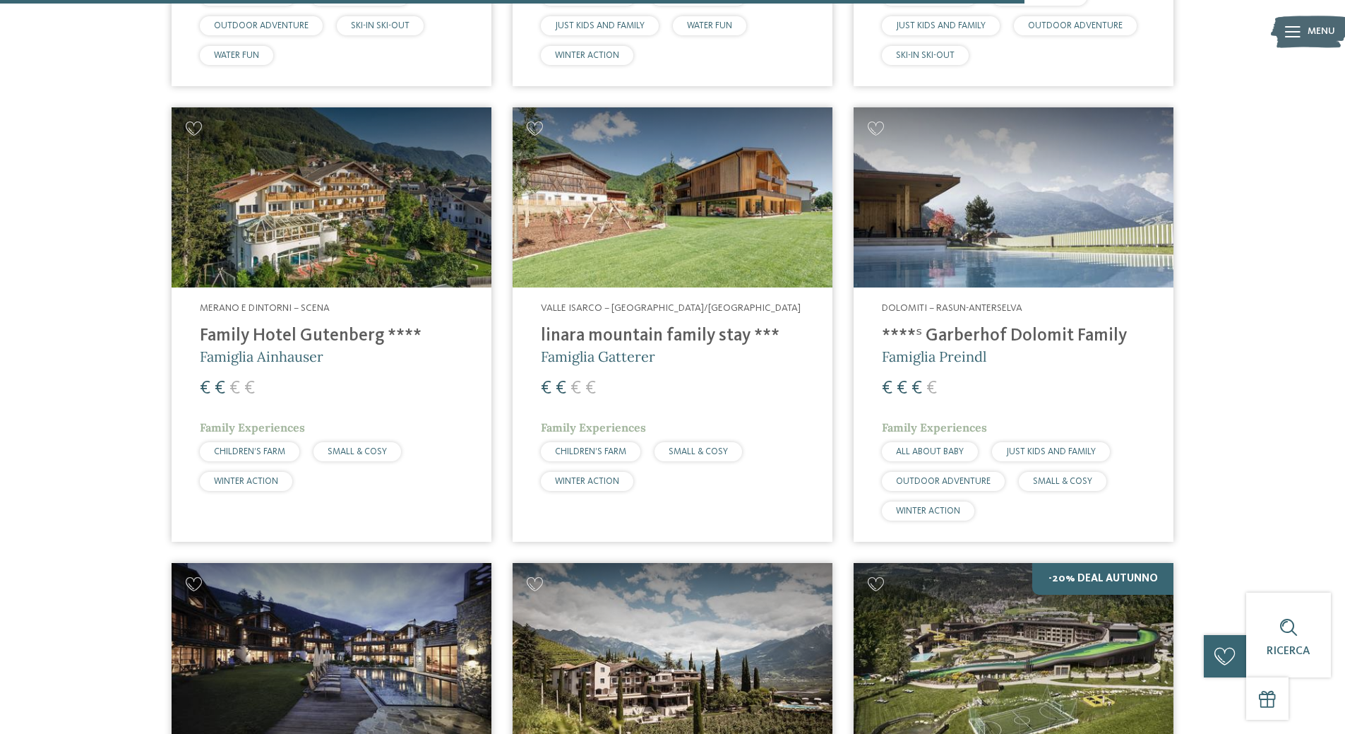
click at [1027, 325] on h4 "****ˢ Garberhof Dolomit Family" at bounding box center [1013, 335] width 263 height 21
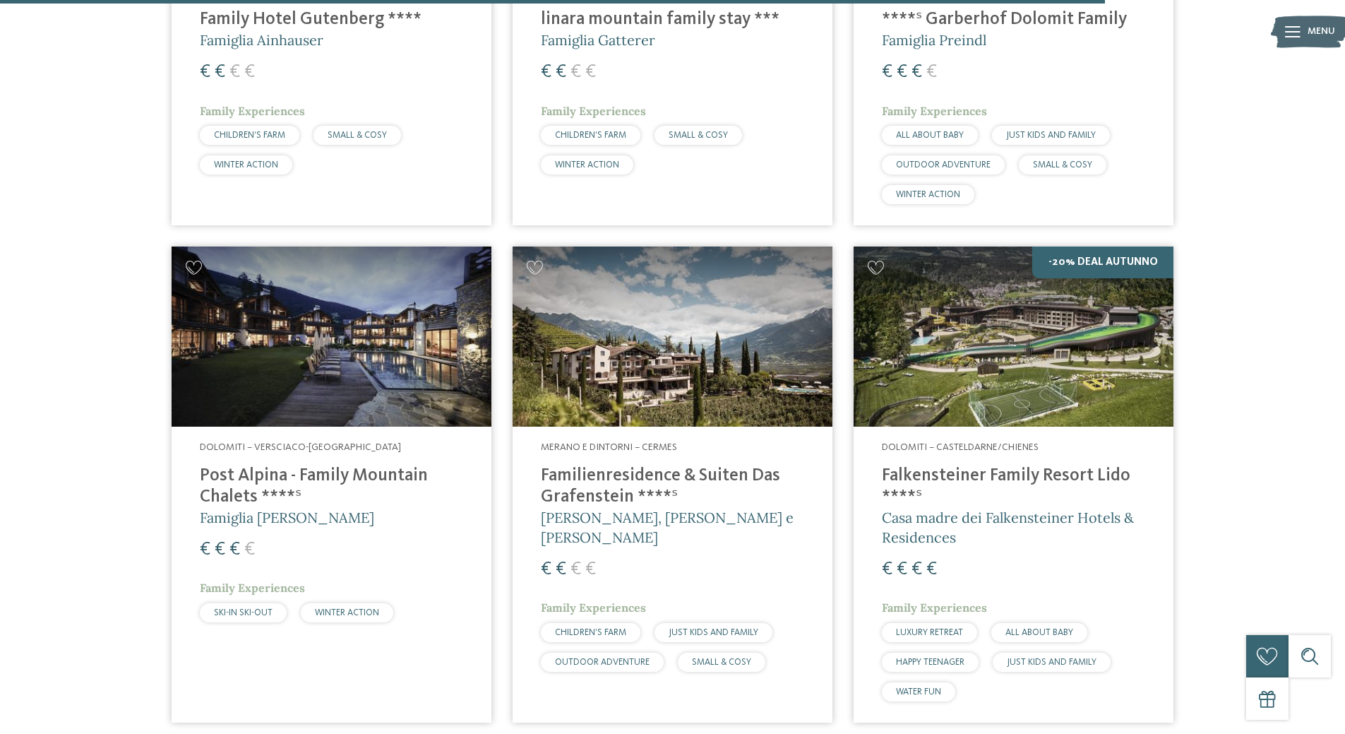
scroll to position [3926, 0]
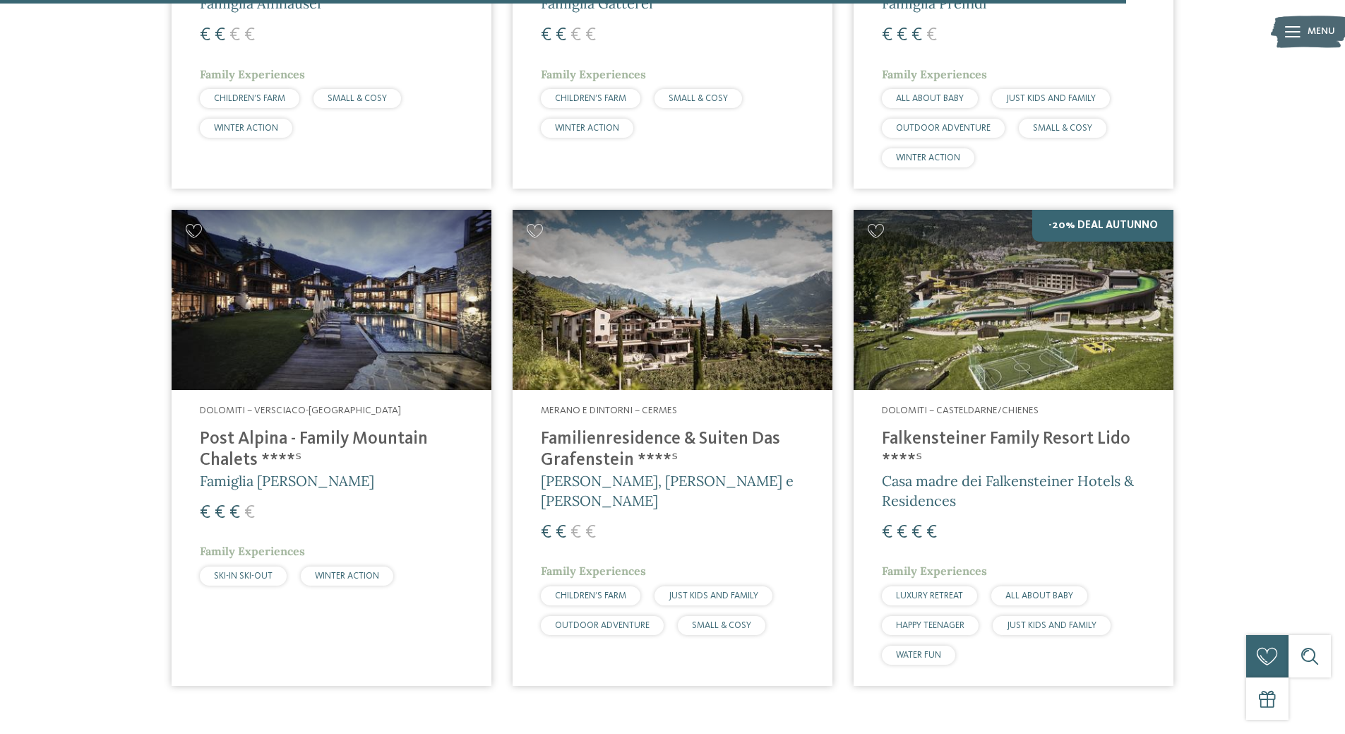
click at [209, 429] on h4 "Post Alpina - Family Mountain Chalets ****ˢ" at bounding box center [331, 450] width 263 height 42
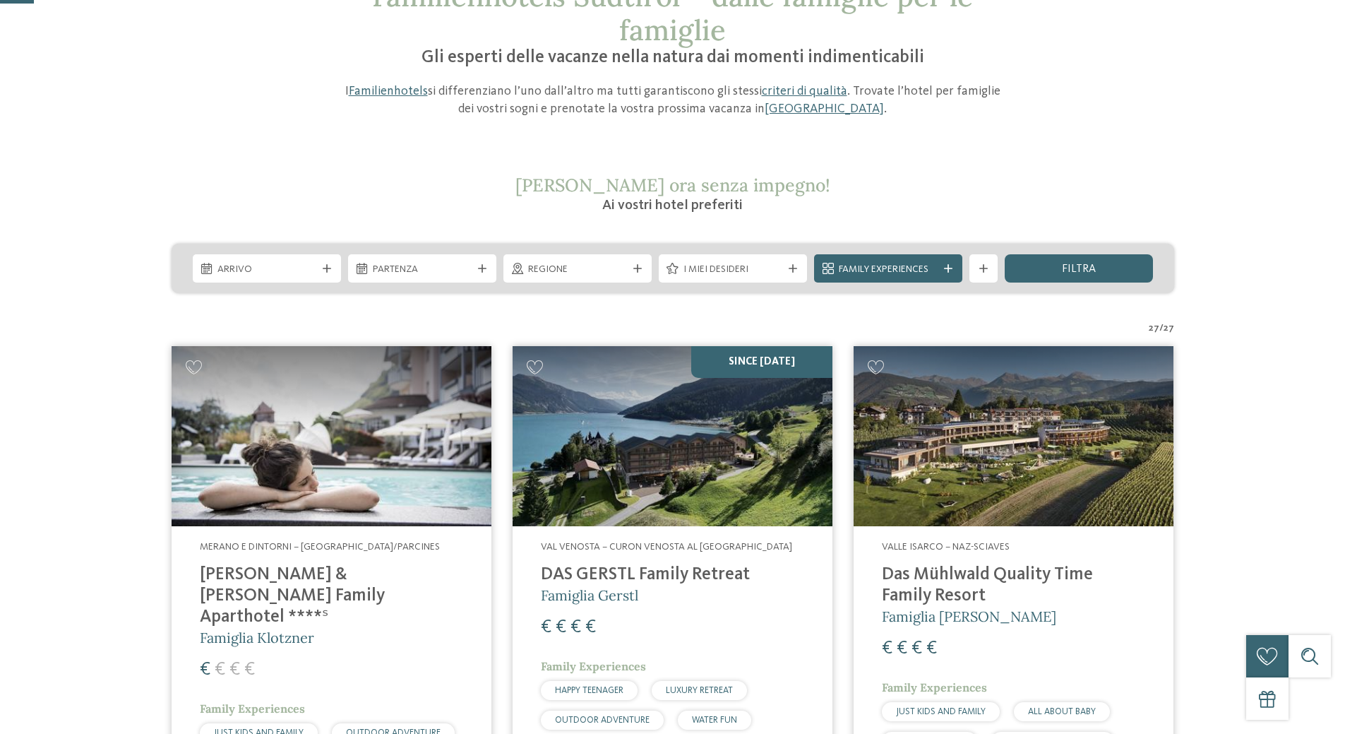
scroll to position [212, 0]
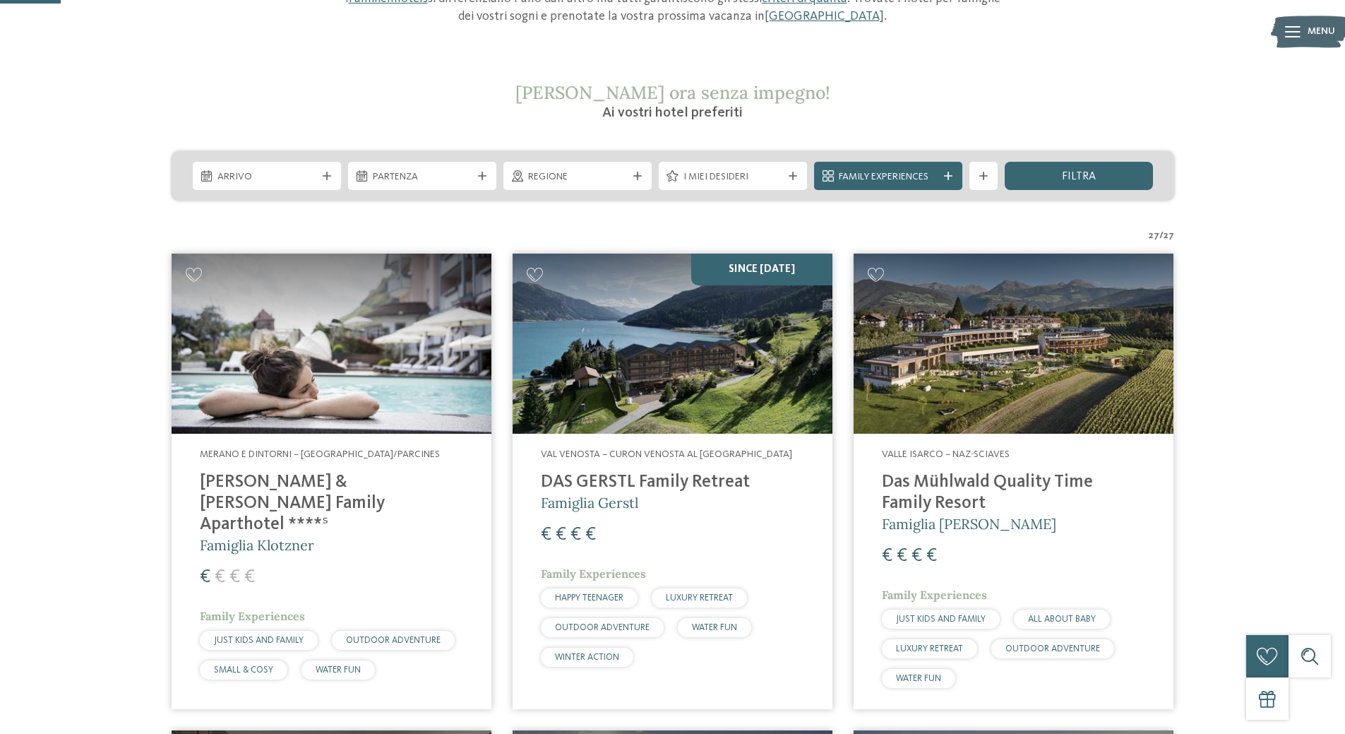
click at [300, 486] on h4 "Heidi & Edith Family Aparthotel ****ˢ" at bounding box center [331, 504] width 263 height 64
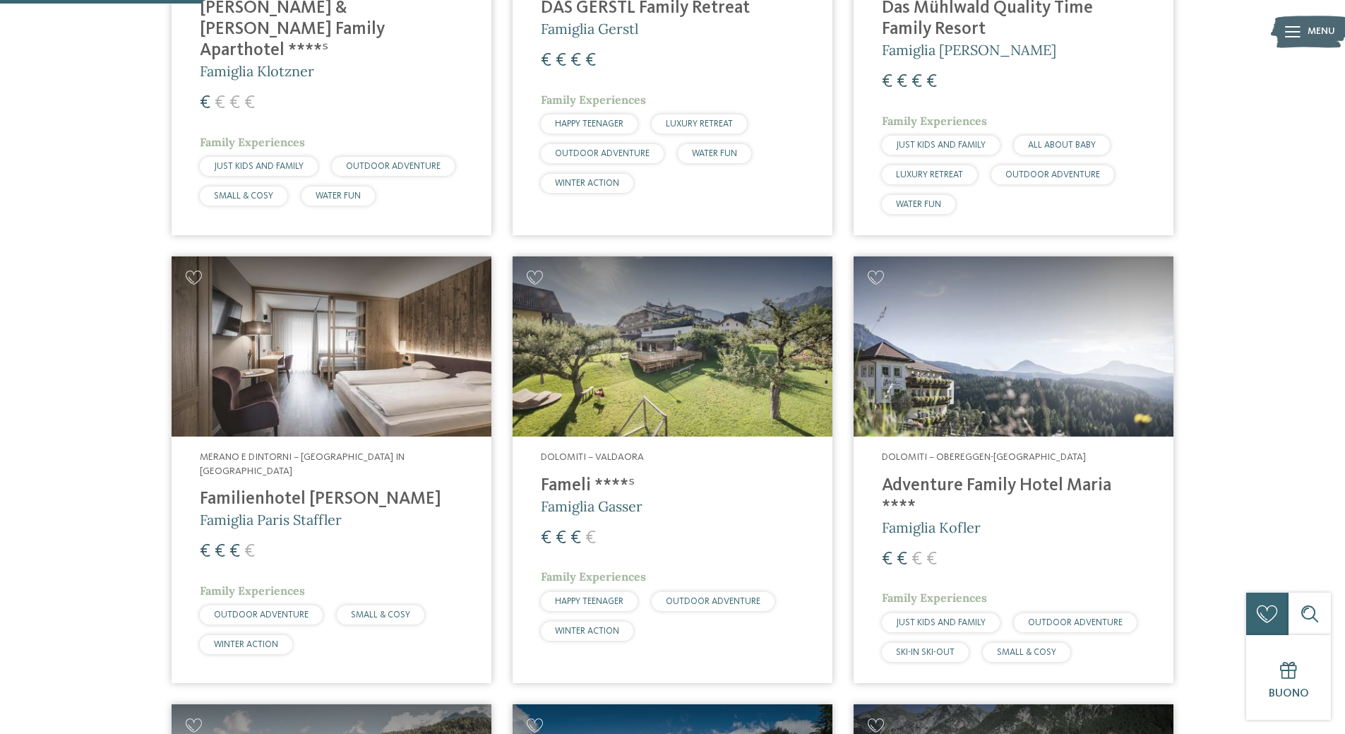
scroll to position [706, 0]
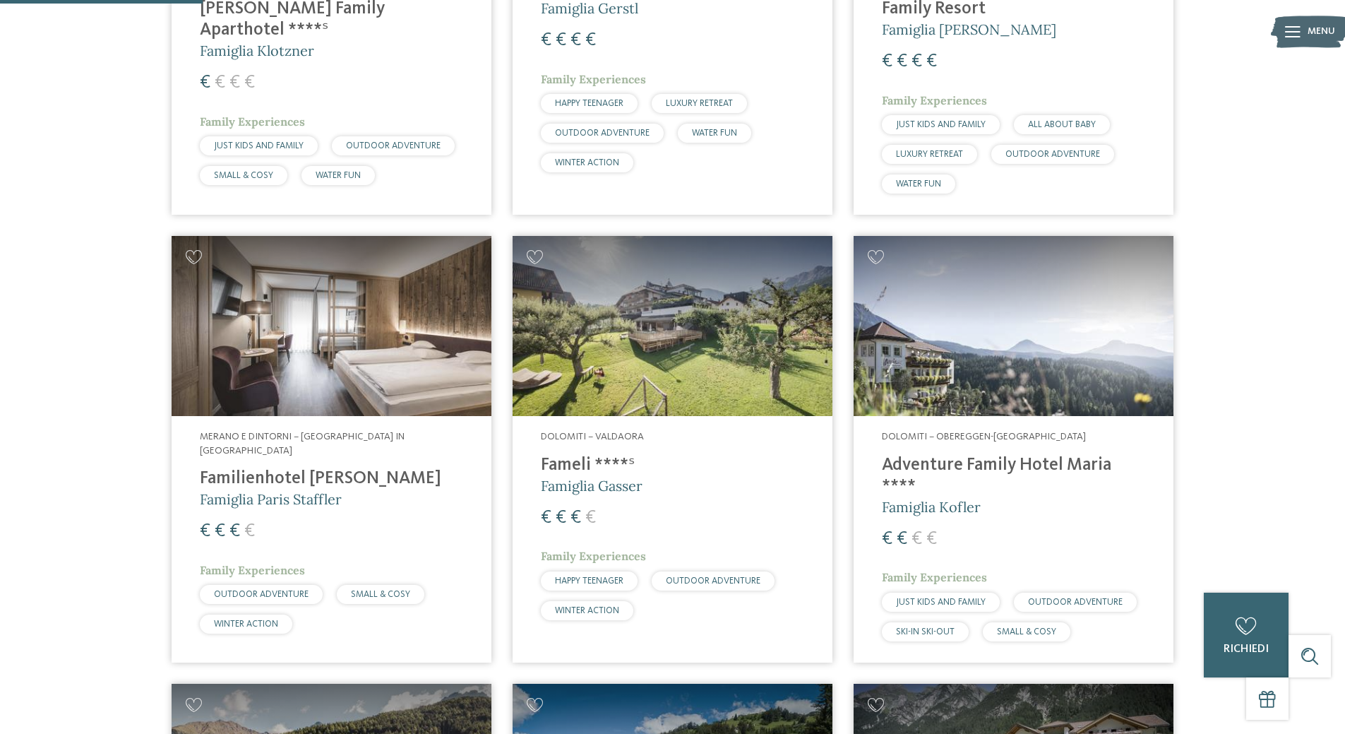
click at [261, 468] on h4 "Familienhotel Viktoria" at bounding box center [331, 478] width 263 height 21
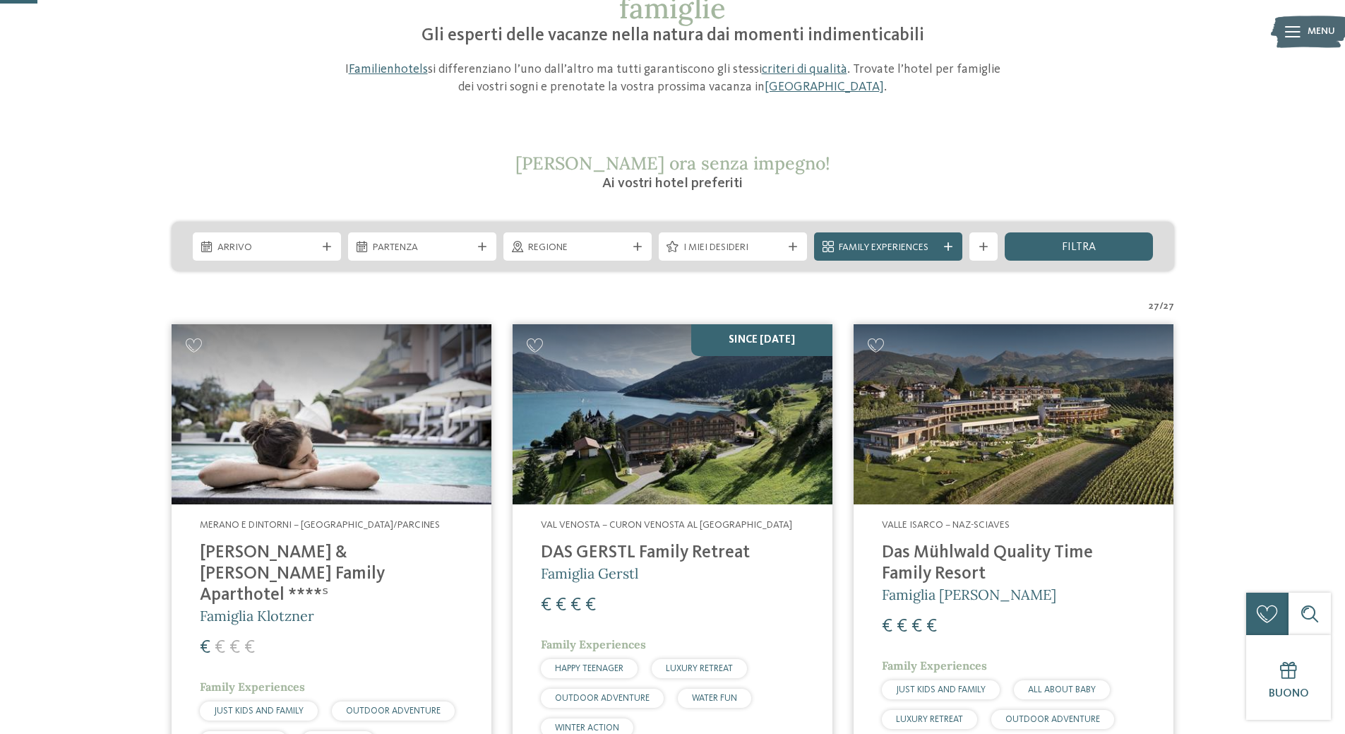
scroll to position [0, 0]
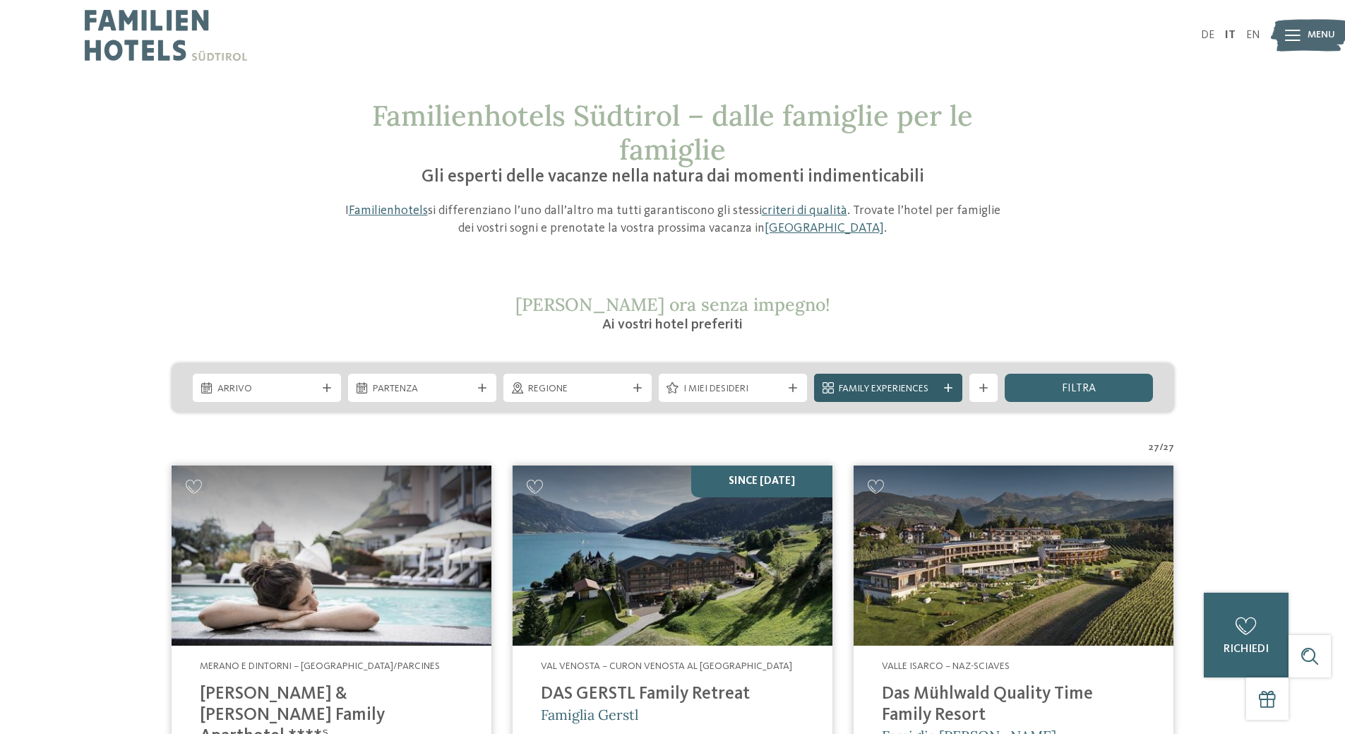
click at [943, 386] on div at bounding box center [948, 387] width 14 height 8
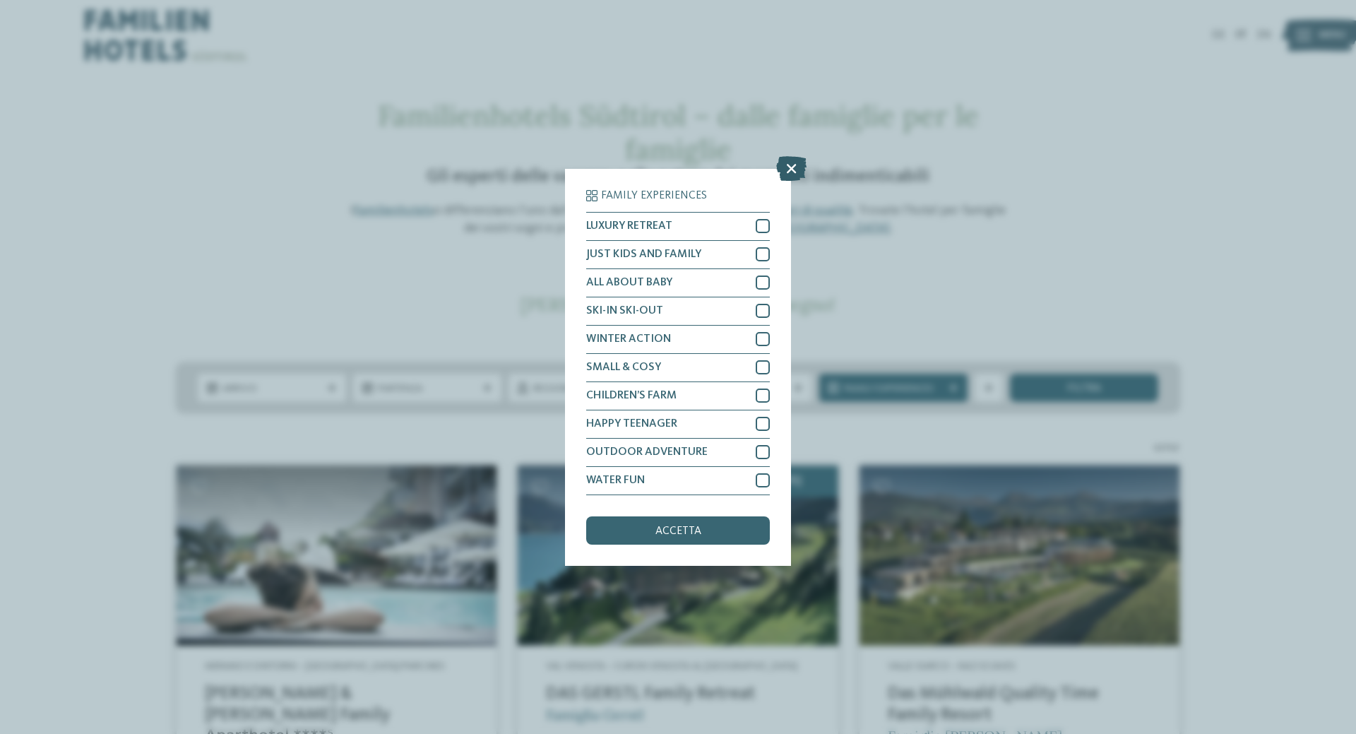
click at [796, 170] on icon at bounding box center [791, 167] width 30 height 25
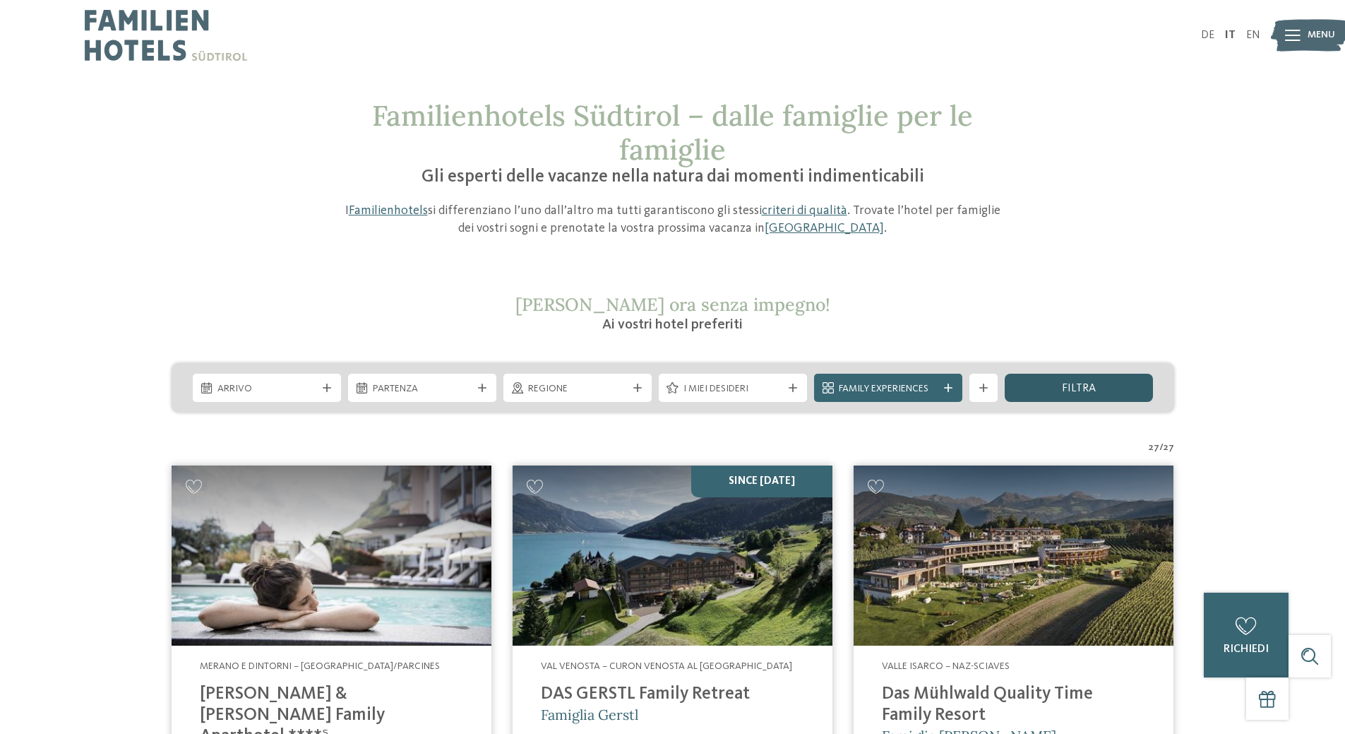
click at [1086, 386] on span "filtra" at bounding box center [1079, 388] width 34 height 11
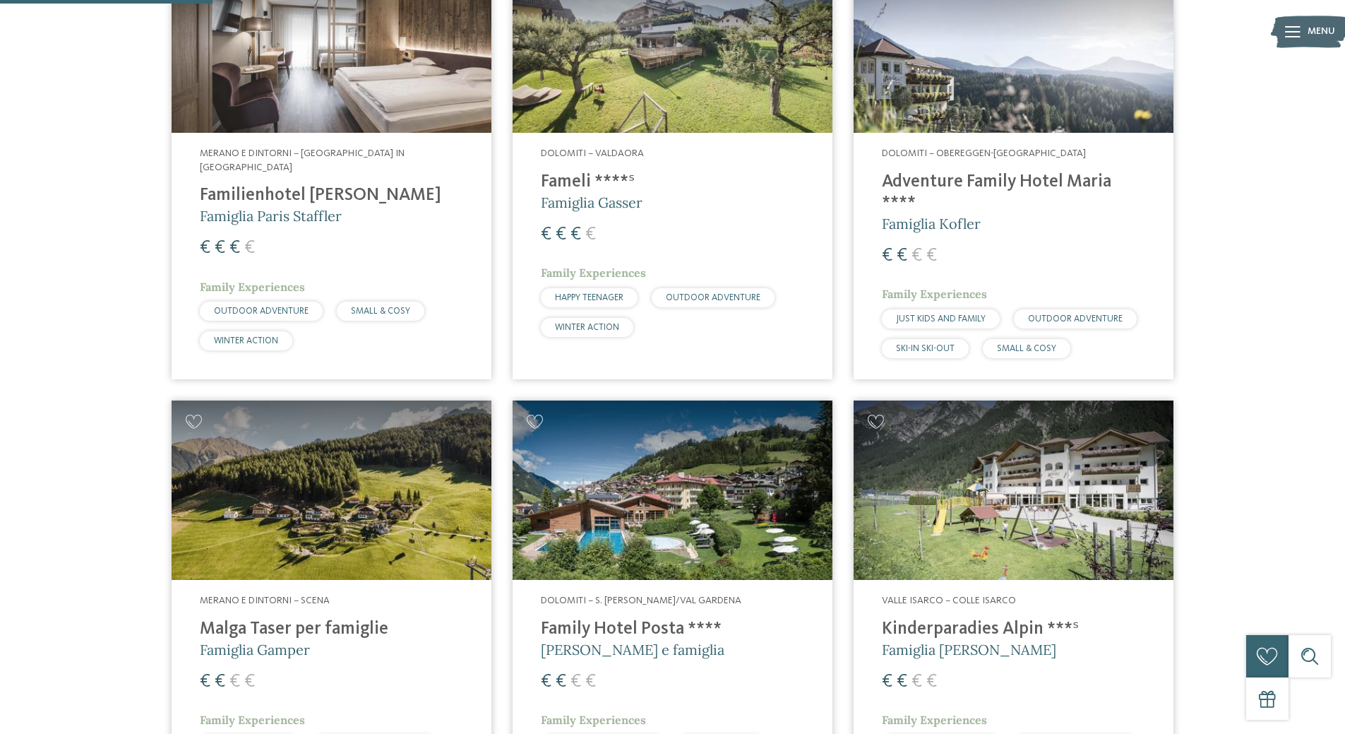
scroll to position [730, 0]
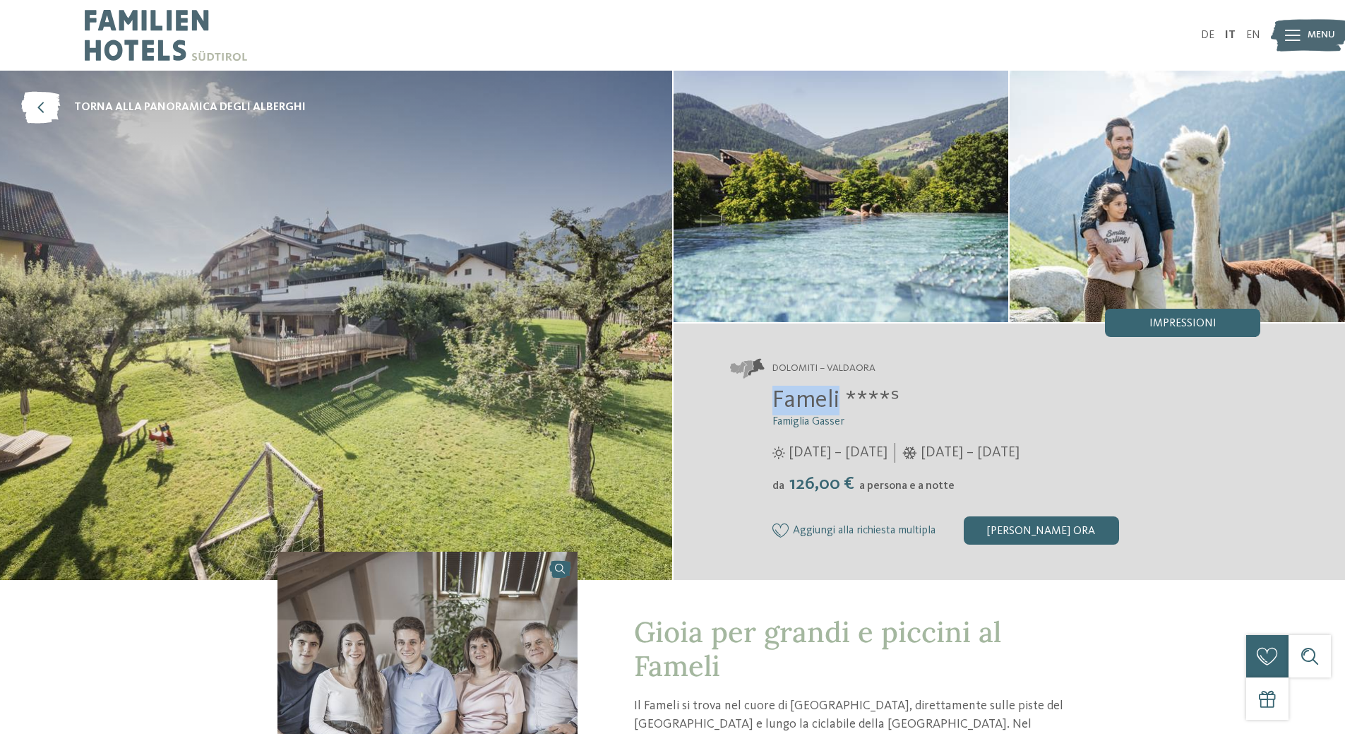
drag, startPoint x: 790, startPoint y: 395, endPoint x: 840, endPoint y: 407, distance: 50.9
click at [840, 407] on div "Fameli ****ˢ Famiglia Gasser 28/05/2025 – 02/11/2025 05/12/2025 – 12/04/2026 da" at bounding box center [995, 465] width 531 height 159
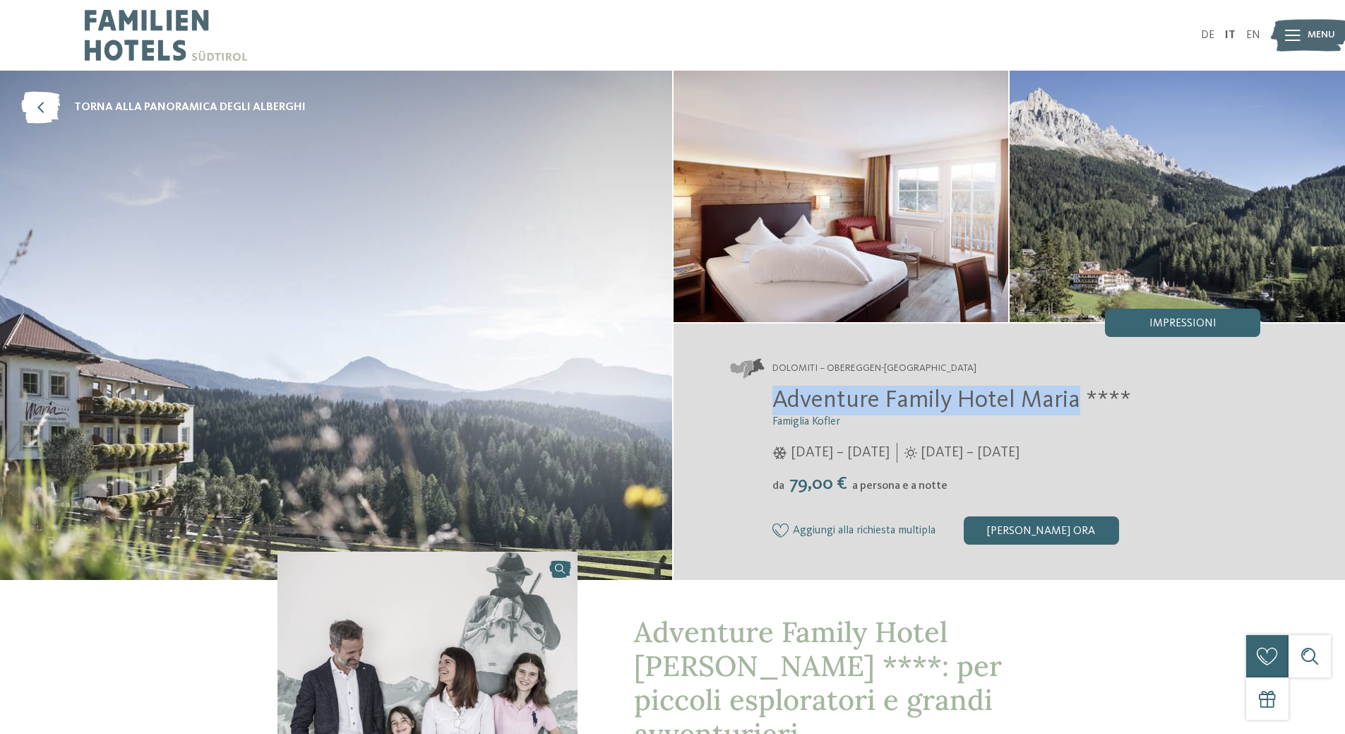
drag, startPoint x: 772, startPoint y: 405, endPoint x: 1073, endPoint y: 404, distance: 300.8
click at [1073, 404] on span "Adventure Family Hotel Maria ****" at bounding box center [951, 400] width 359 height 25
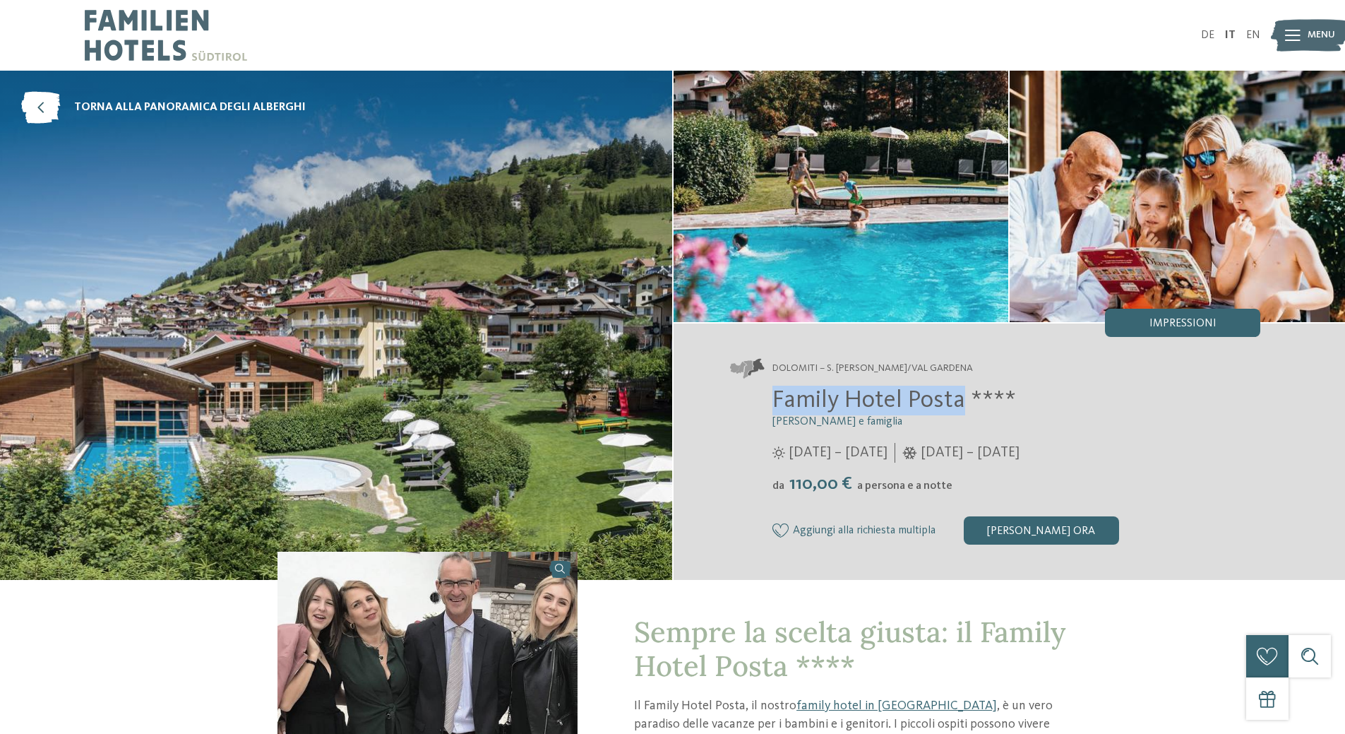
drag, startPoint x: 775, startPoint y: 397, endPoint x: 960, endPoint y: 414, distance: 185.8
click at [960, 414] on h2 "Family Hotel Posta ****" at bounding box center [1016, 401] width 489 height 30
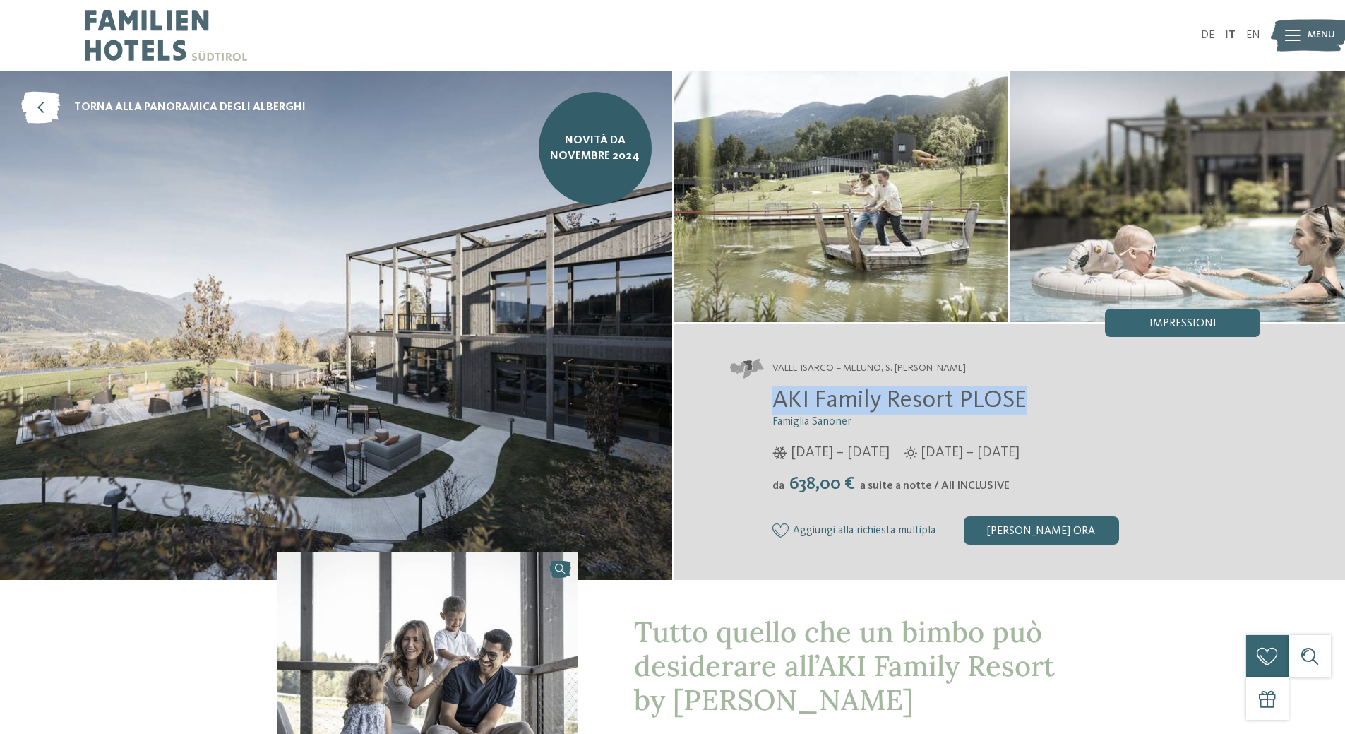
drag, startPoint x: 776, startPoint y: 396, endPoint x: 1022, endPoint y: 402, distance: 246.5
click at [1022, 402] on span "AKI Family Resort PLOSE" at bounding box center [899, 400] width 254 height 25
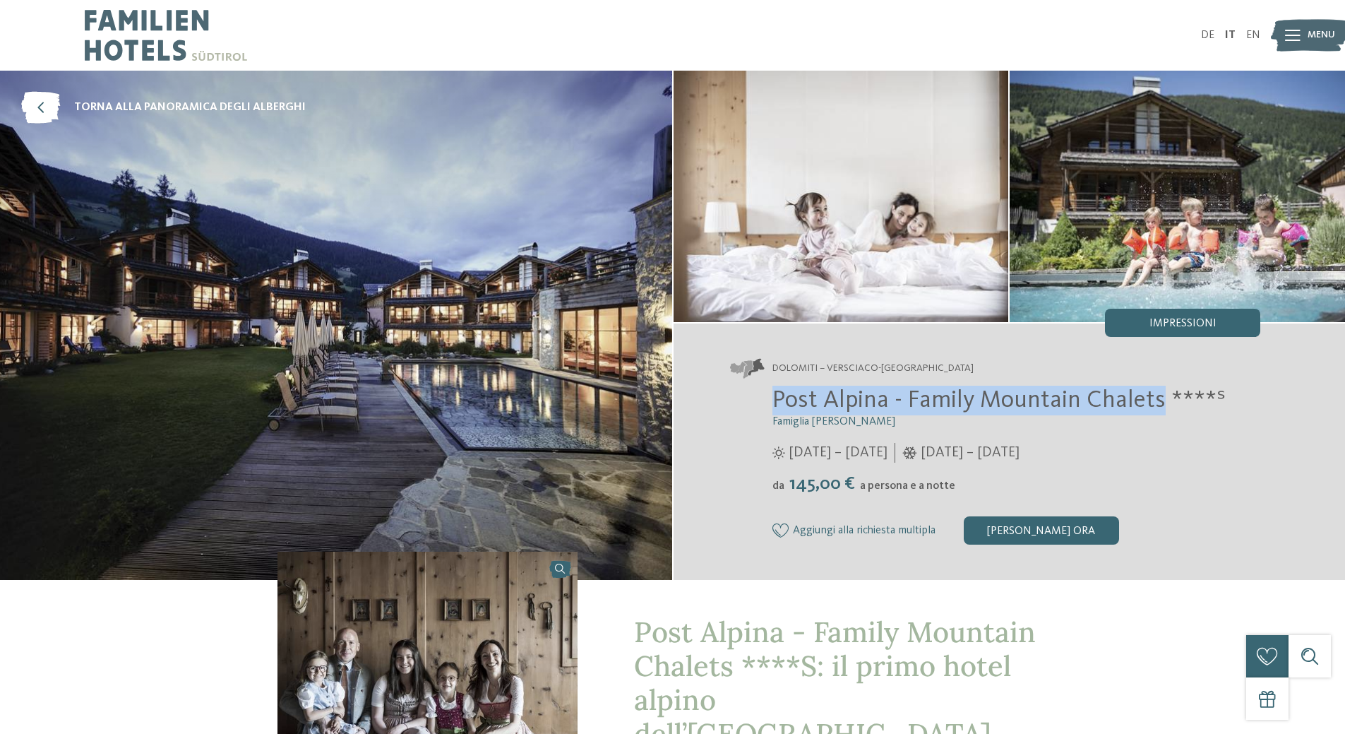
drag, startPoint x: 818, startPoint y: 398, endPoint x: 1158, endPoint y: 395, distance: 340.3
click at [1158, 395] on span "Post Alpina - Family Mountain Chalets ****ˢ" at bounding box center [998, 400] width 453 height 25
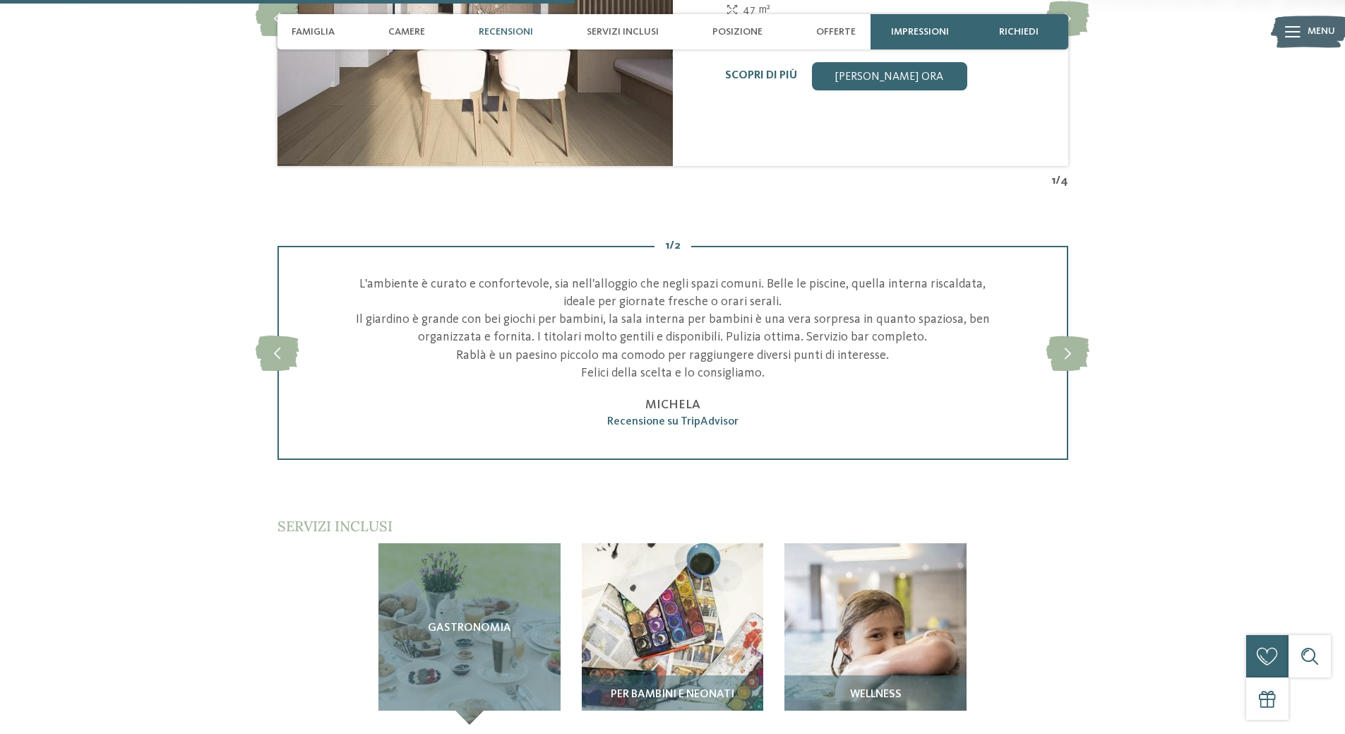
scroll to position [2048, 0]
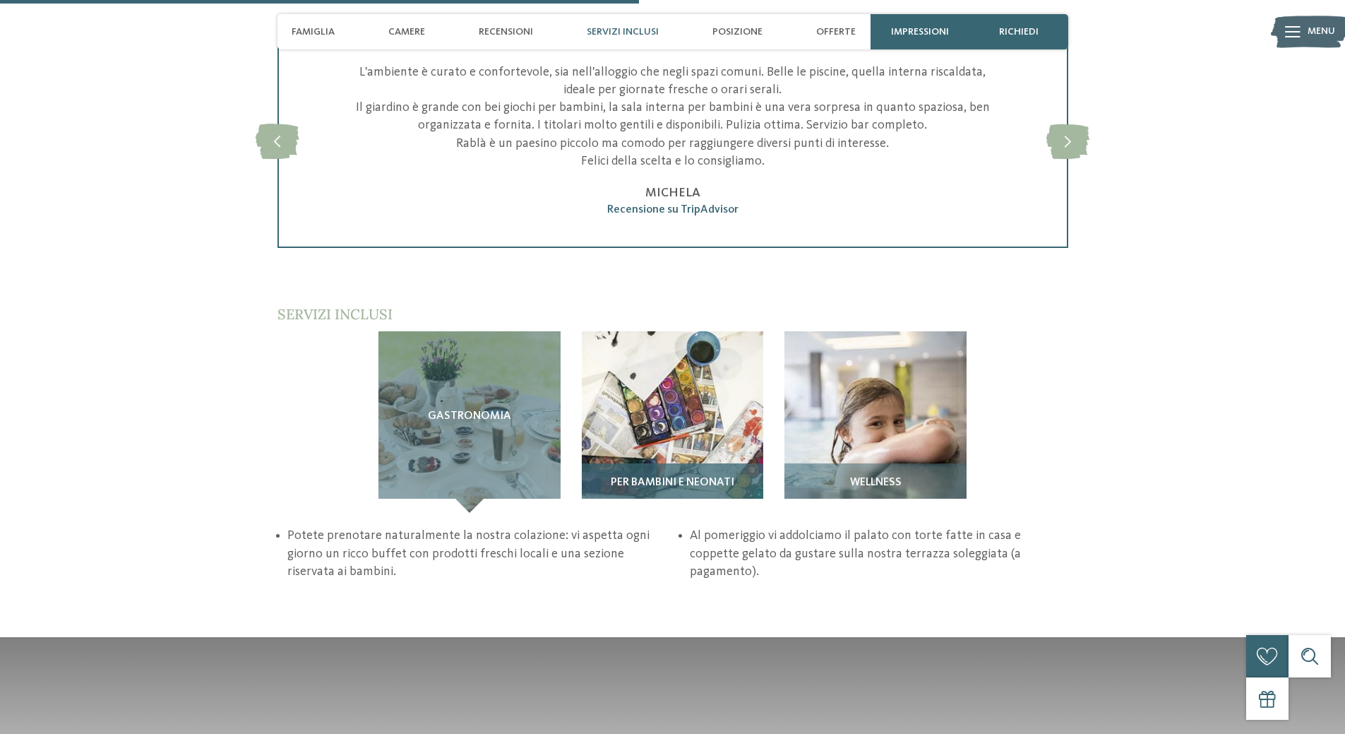
click at [679, 376] on img at bounding box center [673, 422] width 182 height 182
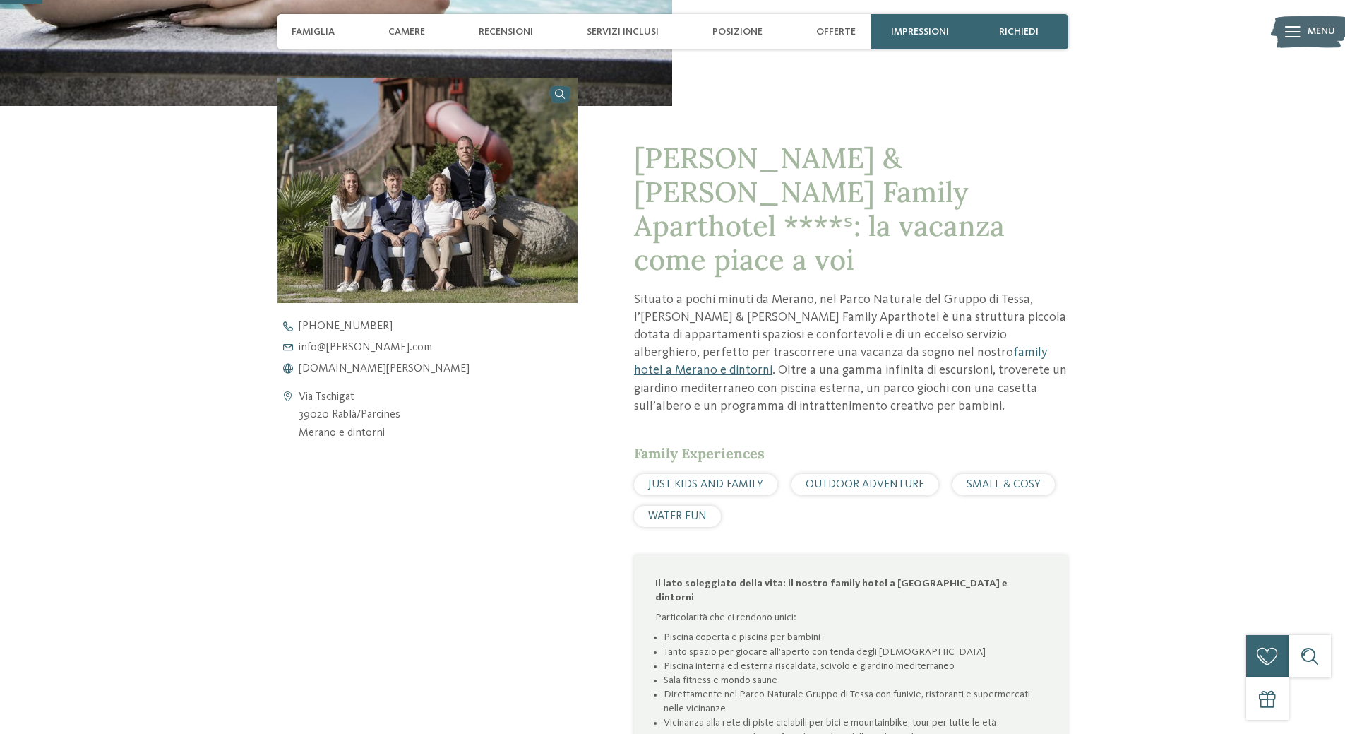
scroll to position [71, 0]
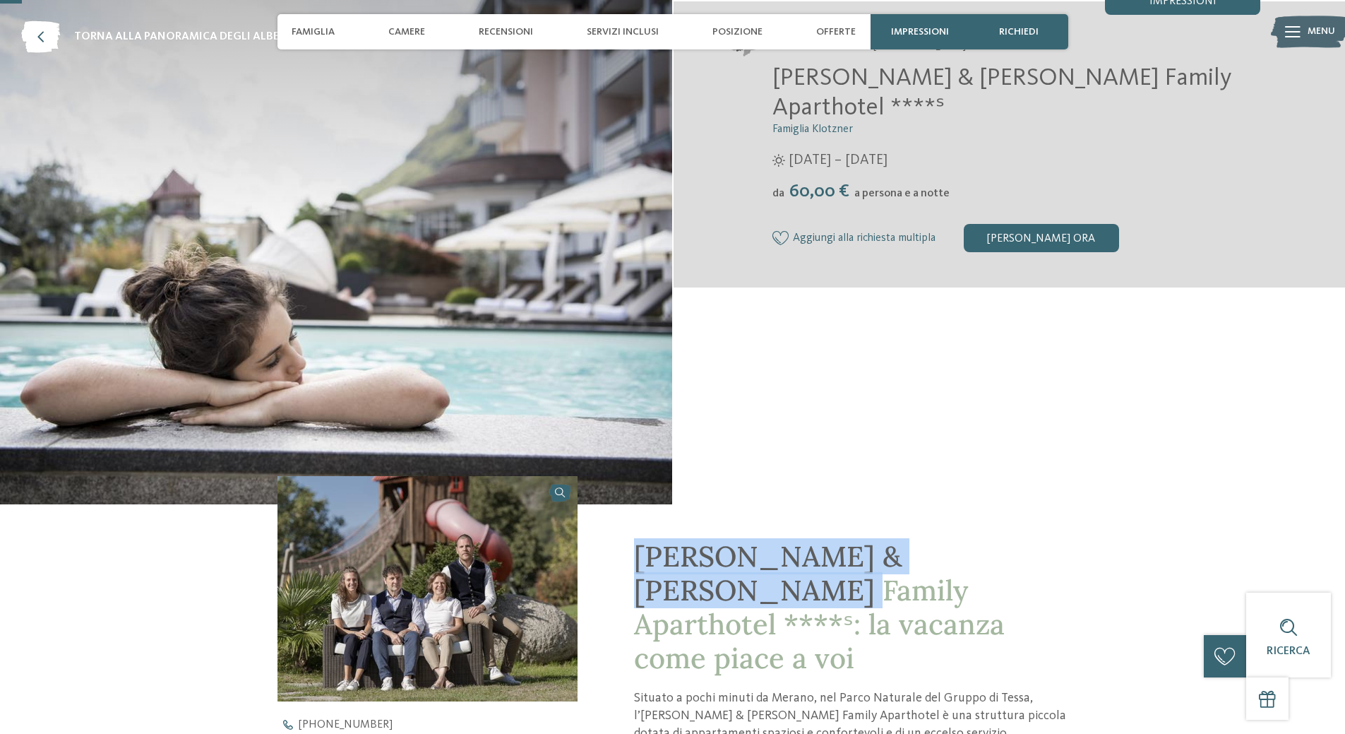
drag, startPoint x: 642, startPoint y: 563, endPoint x: 1049, endPoint y: 568, distance: 406.7
click at [1005, 568] on span "[PERSON_NAME] & [PERSON_NAME] Family Aparthotel ****ˢ: la vacanza come piace a …" at bounding box center [819, 607] width 371 height 138
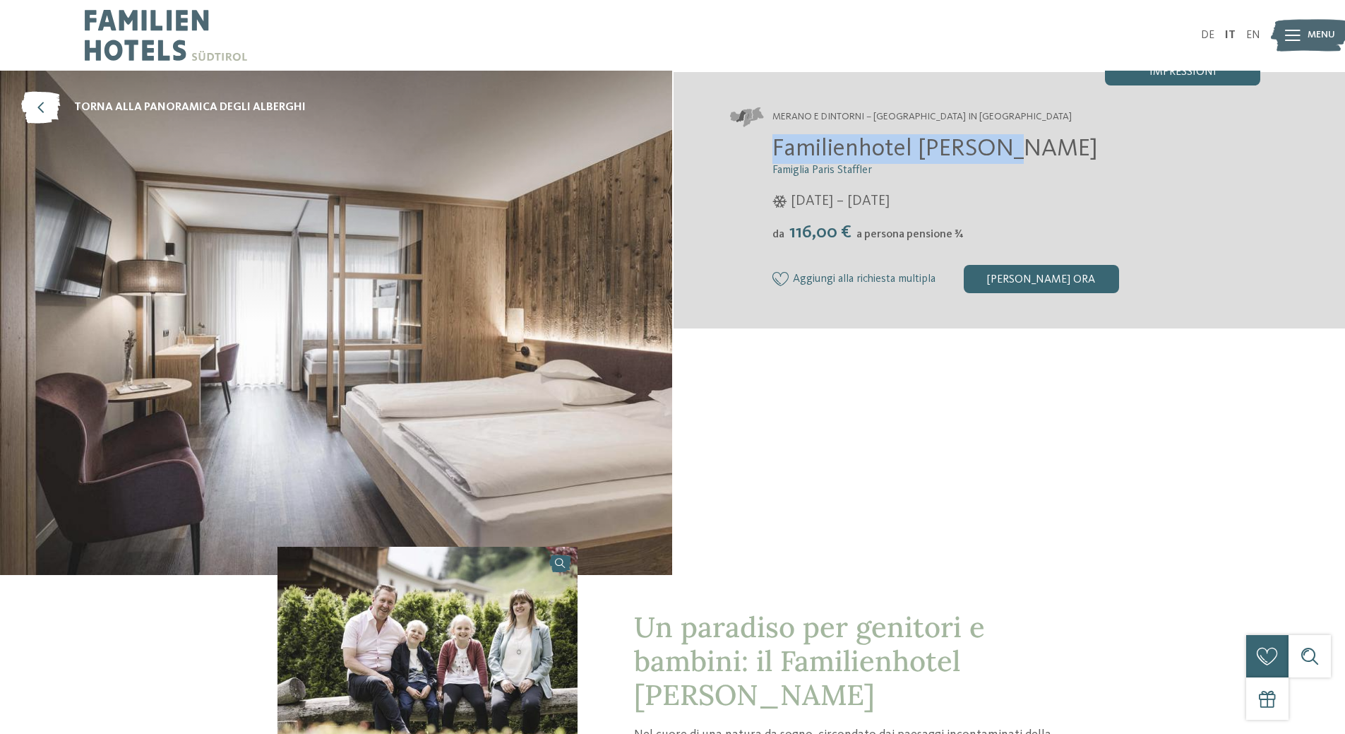
drag, startPoint x: 773, startPoint y: 150, endPoint x: 996, endPoint y: 156, distance: 222.5
click at [996, 156] on span "Familienhotel Viktoria" at bounding box center [934, 148] width 325 height 25
